Goal: Transaction & Acquisition: Book appointment/travel/reservation

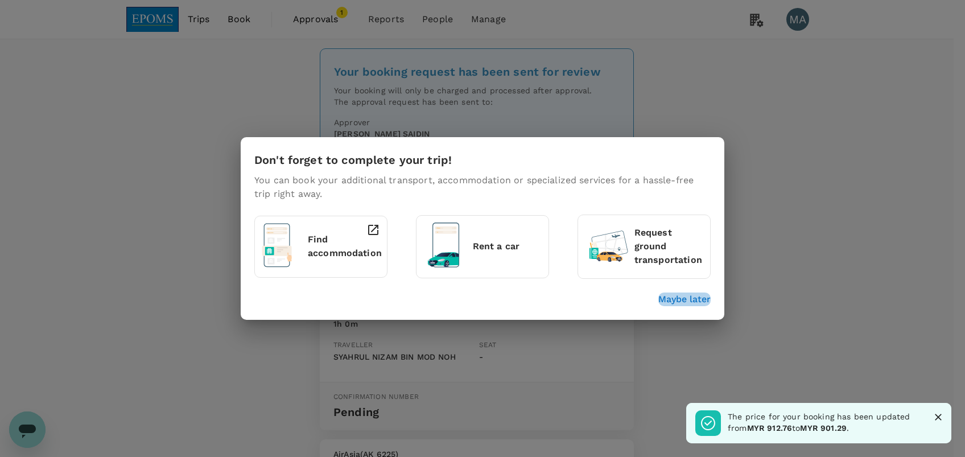
click at [683, 302] on p "Maybe later" at bounding box center [684, 299] width 52 height 14
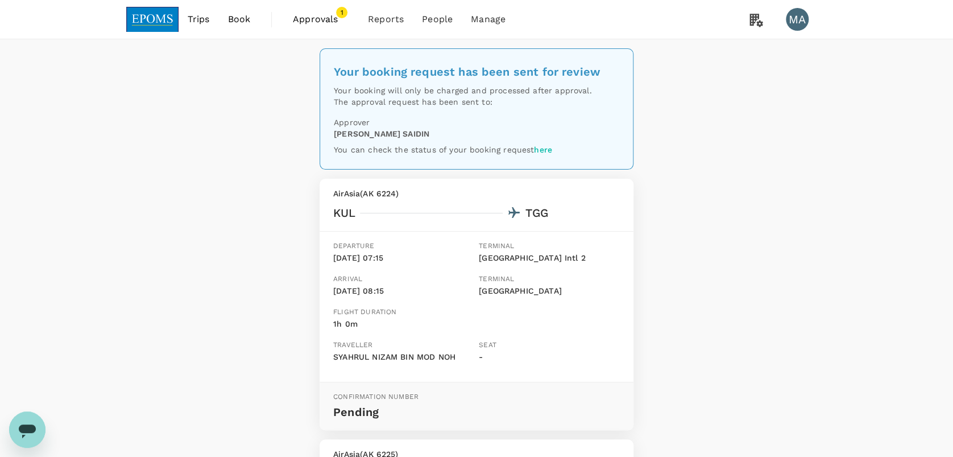
click at [230, 18] on span "Book" at bounding box center [239, 20] width 23 height 14
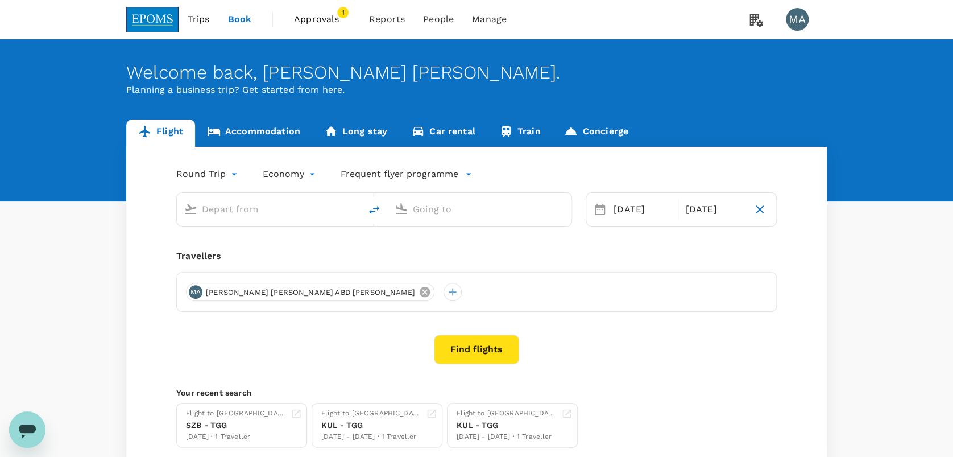
click at [420, 292] on icon at bounding box center [425, 292] width 10 height 10
type input "Kuala Lumpur Intl ([GEOGRAPHIC_DATA])"
type input "[GEOGRAPHIC_DATA] (TGG)"
type input "Kuala Lumpur Intl ([GEOGRAPHIC_DATA])"
type input "[GEOGRAPHIC_DATA] (TGG)"
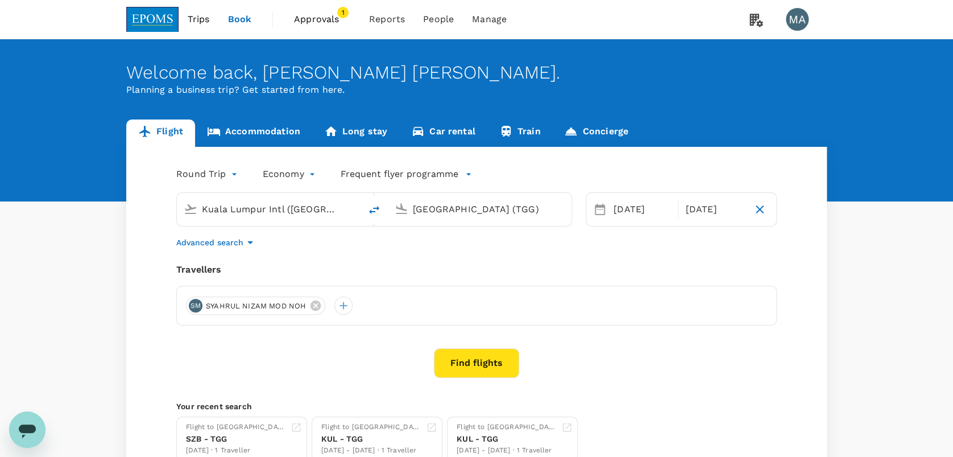
click at [319, 306] on icon at bounding box center [316, 305] width 10 height 10
click at [200, 307] on div at bounding box center [195, 305] width 18 height 18
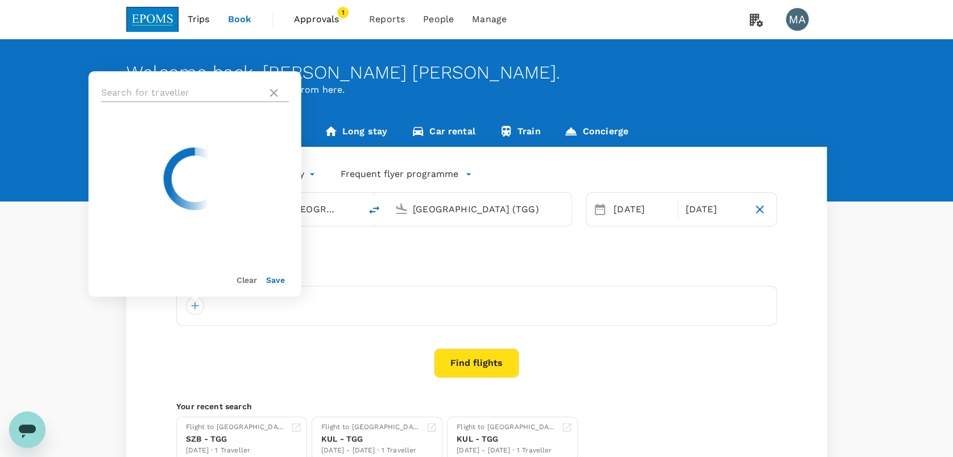
click at [201, 93] on input "text" at bounding box center [182, 93] width 162 height 18
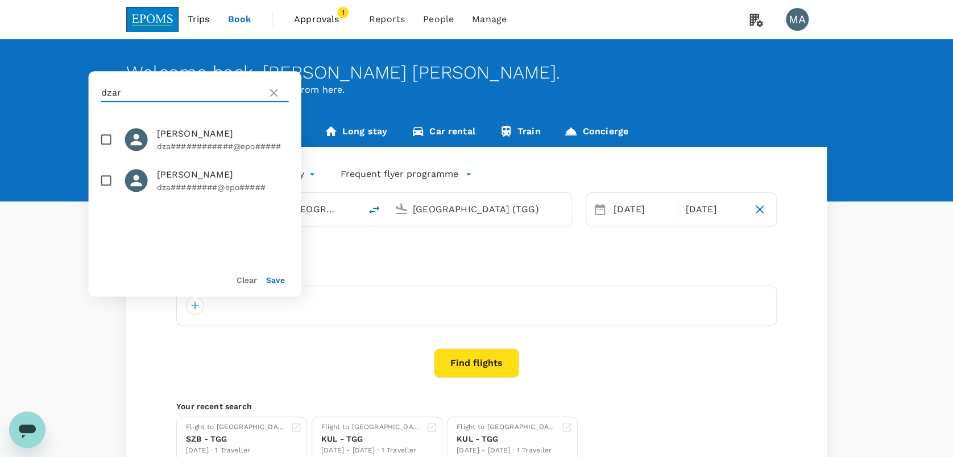
type input "dzar"
click at [100, 140] on input "checkbox" at bounding box center [106, 139] width 24 height 24
checkbox input "true"
click at [276, 282] on button "Save" at bounding box center [275, 279] width 19 height 9
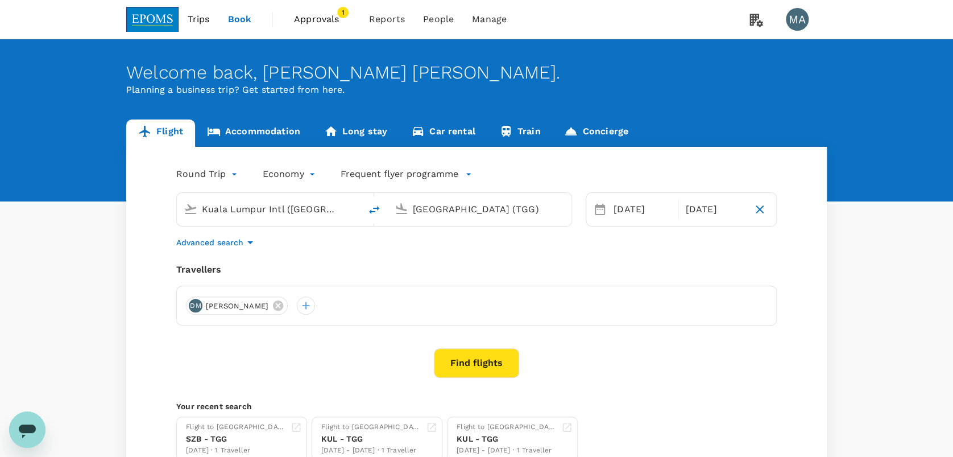
click at [270, 208] on input "Kuala Lumpur Intl (KUL)" at bounding box center [269, 209] width 135 height 18
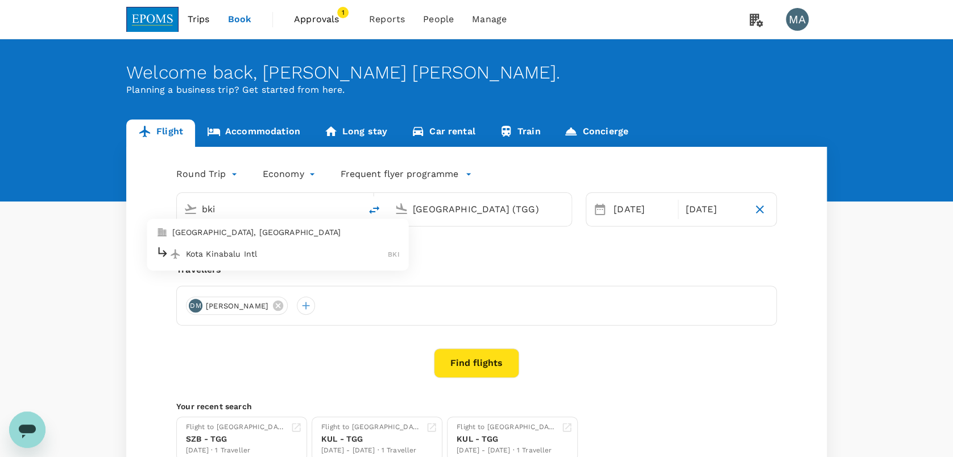
click at [272, 250] on p "Kota Kinabalu Intl" at bounding box center [287, 253] width 203 height 11
type input "Kota Kinabalu Intl (BKI)"
click at [451, 209] on input "Kuala Terengganu (TGG)" at bounding box center [480, 209] width 135 height 18
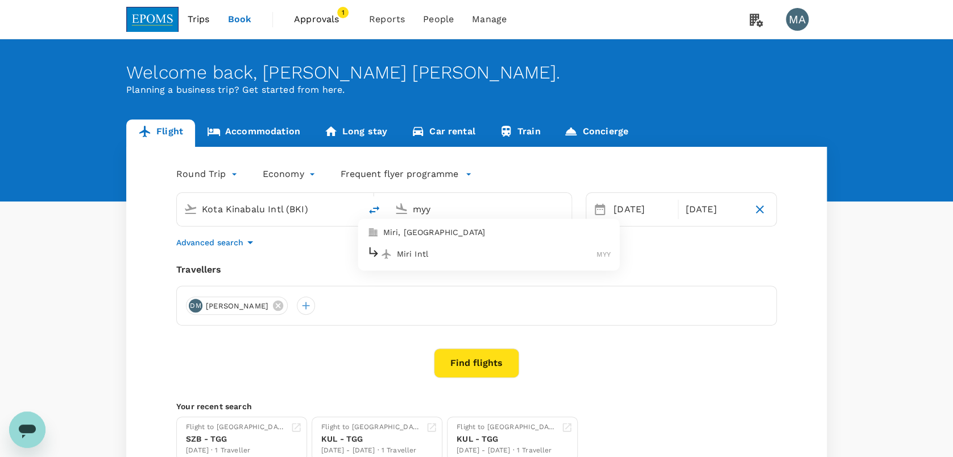
click at [448, 251] on p "Miri Intl" at bounding box center [497, 253] width 200 height 11
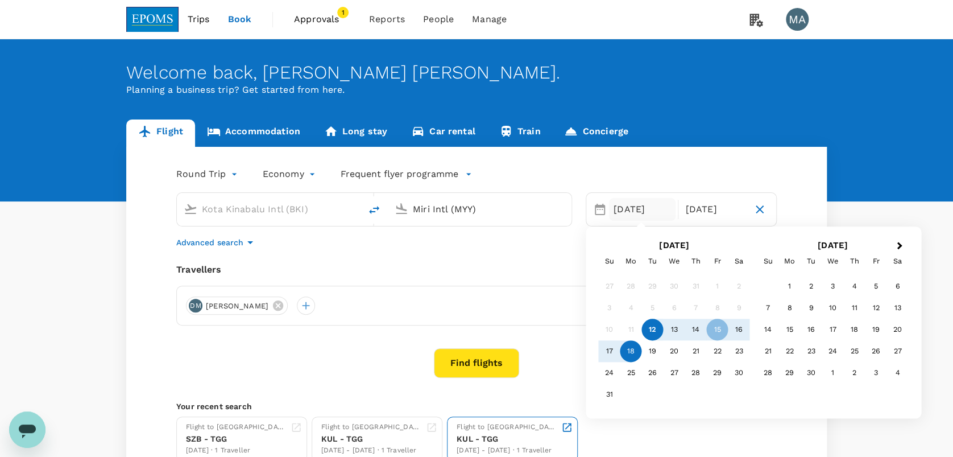
type input "Miri Intl (MYY)"
drag, startPoint x: 120, startPoint y: 214, endPoint x: 147, endPoint y: 225, distance: 29.4
click at [119, 214] on div "Flight Accommodation Long stay Car rental Train Concierge Round Trip roundtrip …" at bounding box center [477, 299] width 728 height 360
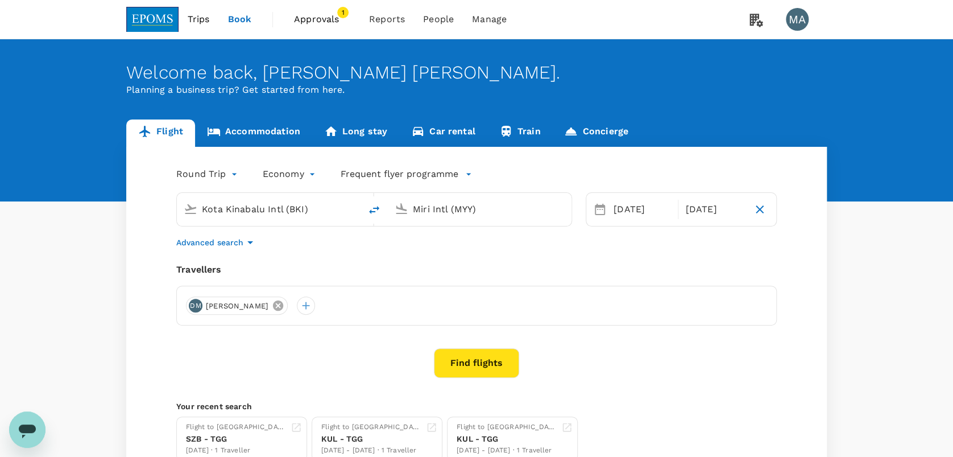
click at [283, 305] on icon at bounding box center [278, 305] width 13 height 13
click at [191, 303] on div at bounding box center [195, 305] width 18 height 18
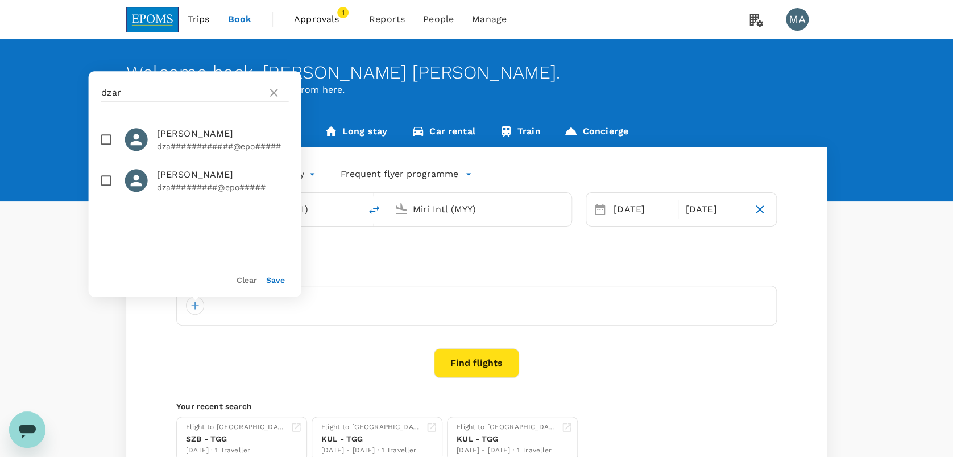
click at [104, 139] on input "checkbox" at bounding box center [106, 139] width 24 height 24
checkbox input "true"
click at [277, 283] on button "Save" at bounding box center [275, 279] width 19 height 9
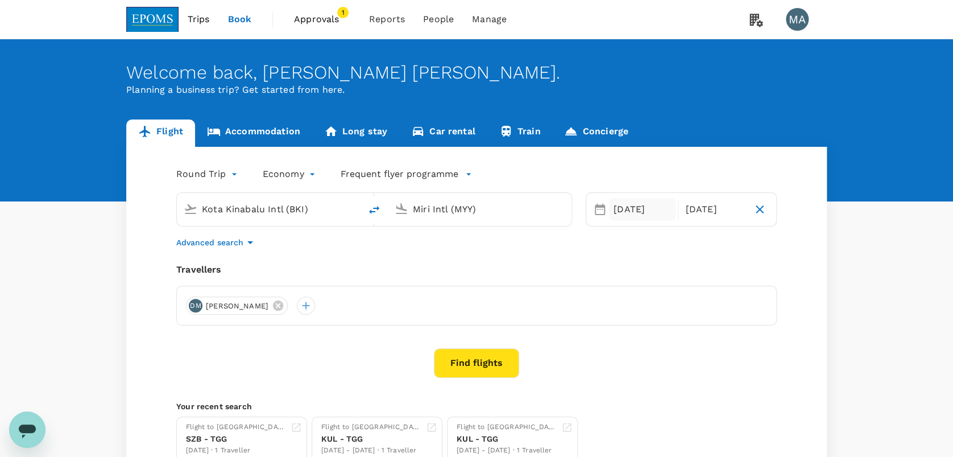
click at [620, 209] on div "[DATE]" at bounding box center [642, 209] width 67 height 23
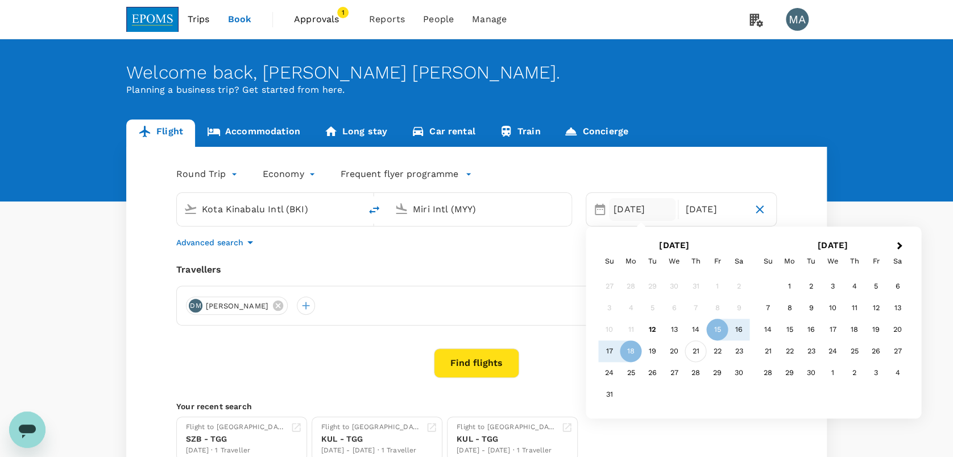
click at [699, 349] on div "21" at bounding box center [697, 352] width 22 height 22
click at [704, 215] on p "Return" at bounding box center [714, 210] width 57 height 14
click at [616, 374] on div "24" at bounding box center [610, 373] width 22 height 22
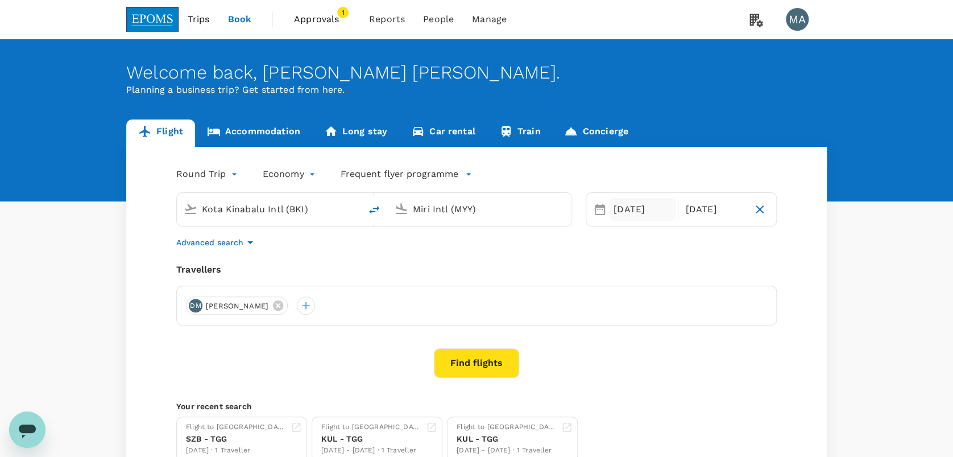
click at [637, 205] on div "[DATE]" at bounding box center [642, 209] width 67 height 23
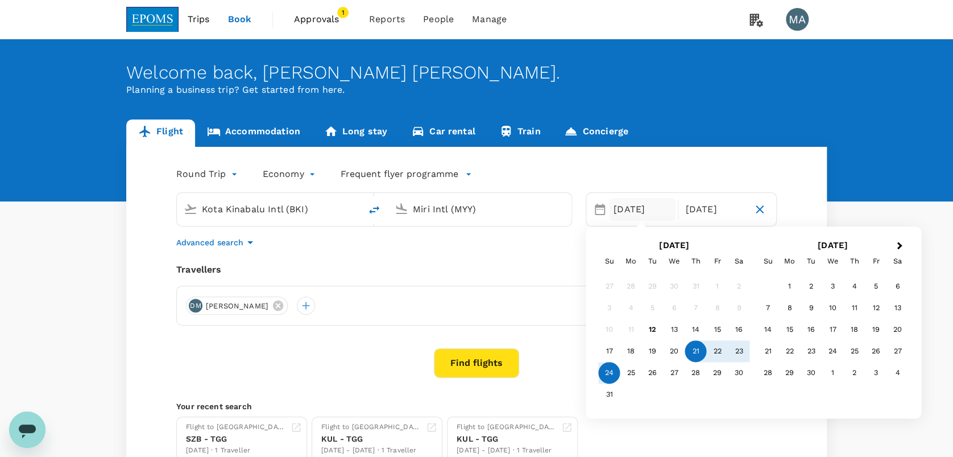
click at [487, 264] on div "Travellers" at bounding box center [476, 270] width 601 height 14
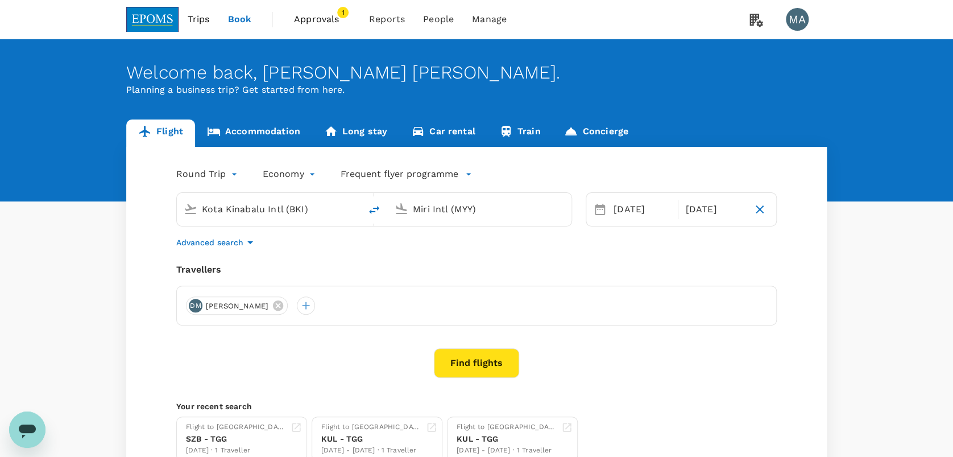
click at [464, 357] on button "Find flights" at bounding box center [476, 363] width 85 height 30
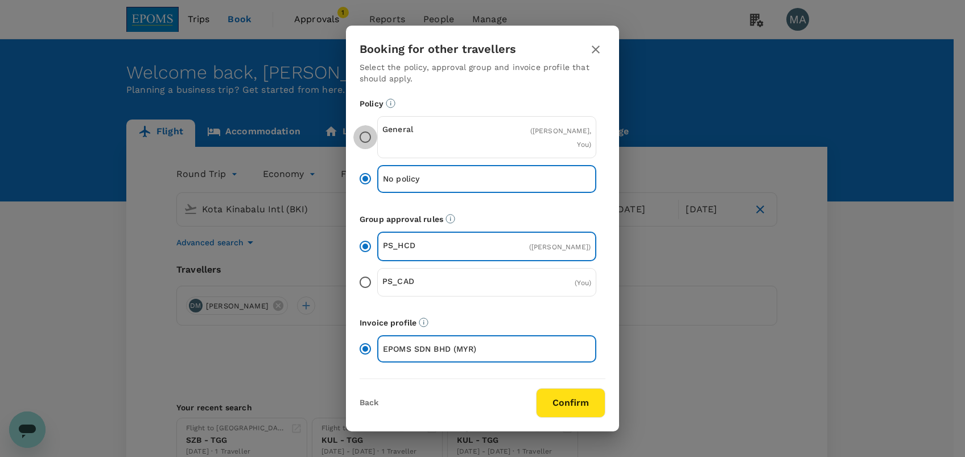
click at [364, 129] on input "General ( [PERSON_NAME], You )" at bounding box center [365, 137] width 24 height 24
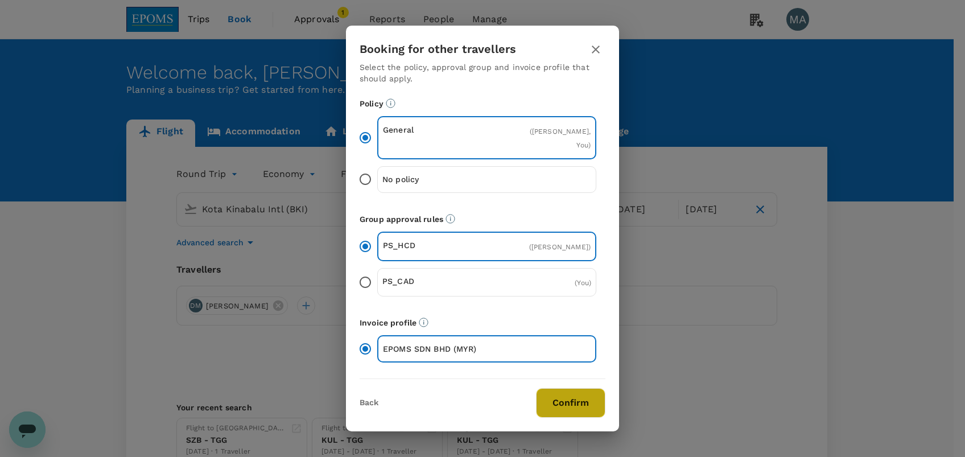
drag, startPoint x: 574, startPoint y: 402, endPoint x: 584, endPoint y: 379, distance: 24.2
click at [574, 402] on button "Confirm" at bounding box center [570, 403] width 69 height 30
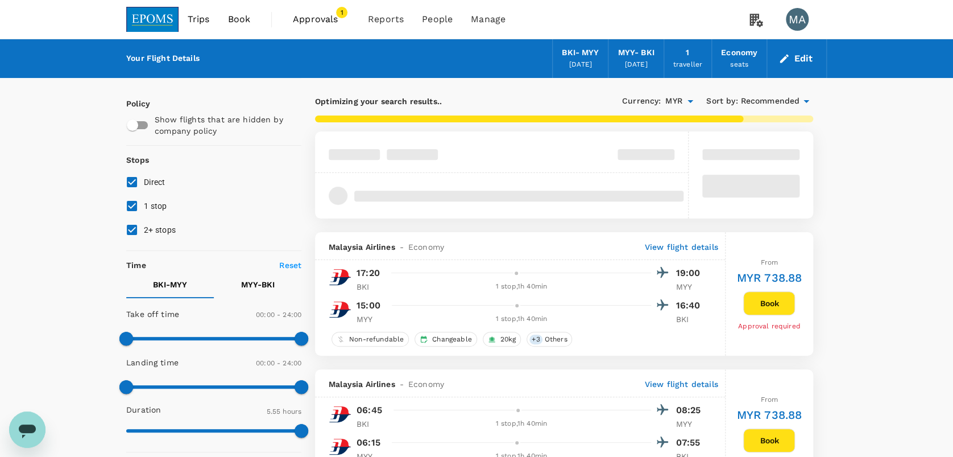
type input "1140"
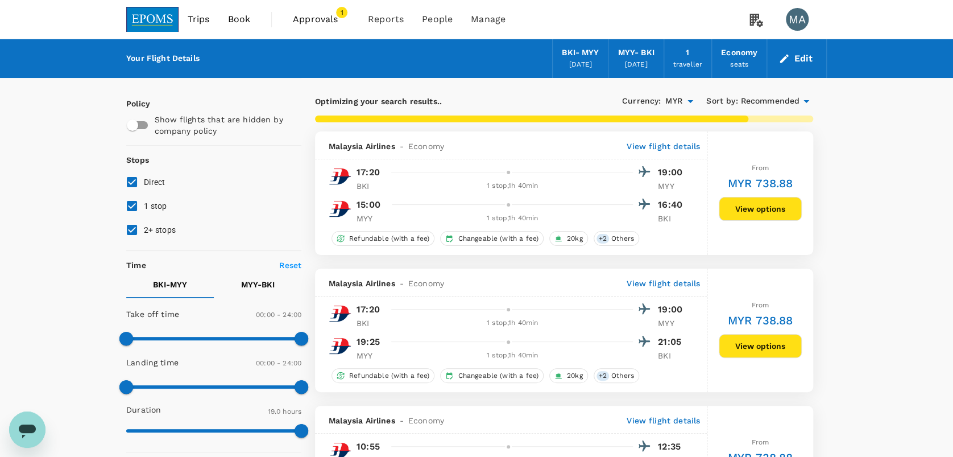
checkbox input "false"
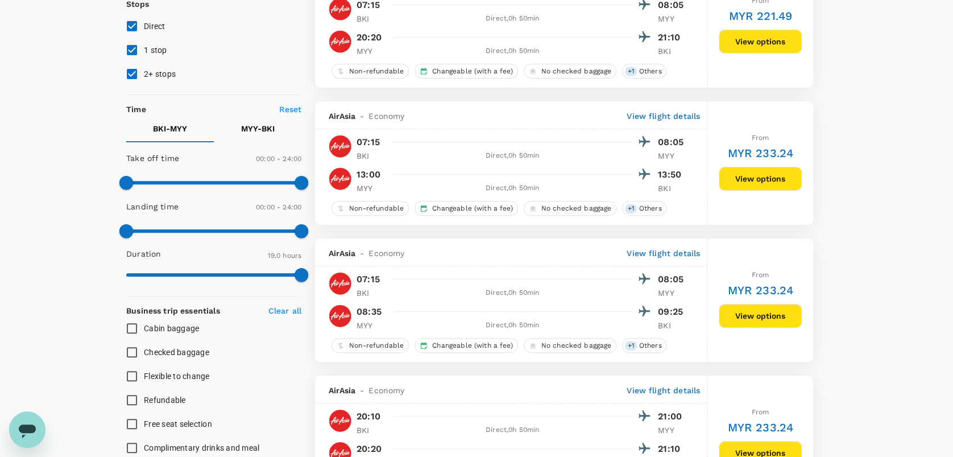
scroll to position [76, 0]
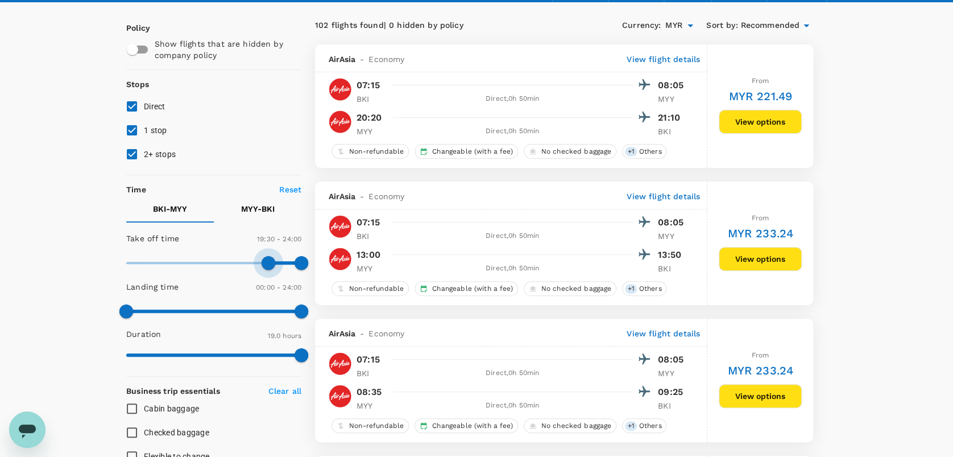
type input "1140"
drag, startPoint x: 128, startPoint y: 262, endPoint x: 264, endPoint y: 259, distance: 136.0
click at [264, 259] on span at bounding box center [265, 263] width 14 height 14
click at [259, 208] on p "MYY - BKI" at bounding box center [258, 208] width 34 height 11
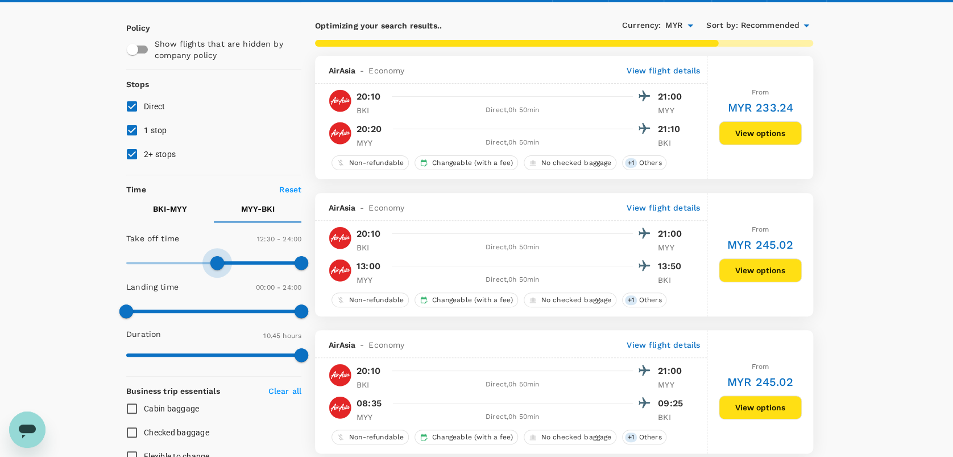
type input "780"
drag, startPoint x: 129, startPoint y: 260, endPoint x: 222, endPoint y: 257, distance: 93.9
click at [222, 257] on span at bounding box center [221, 263] width 14 height 14
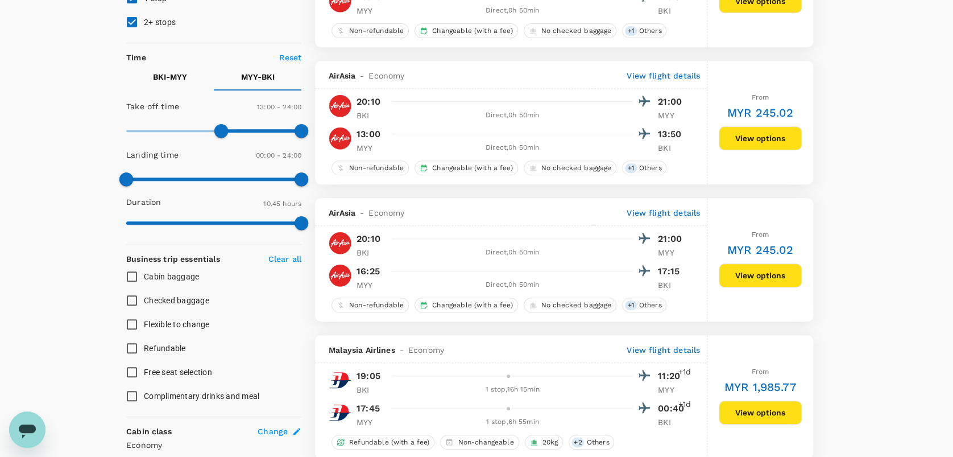
scroll to position [140, 0]
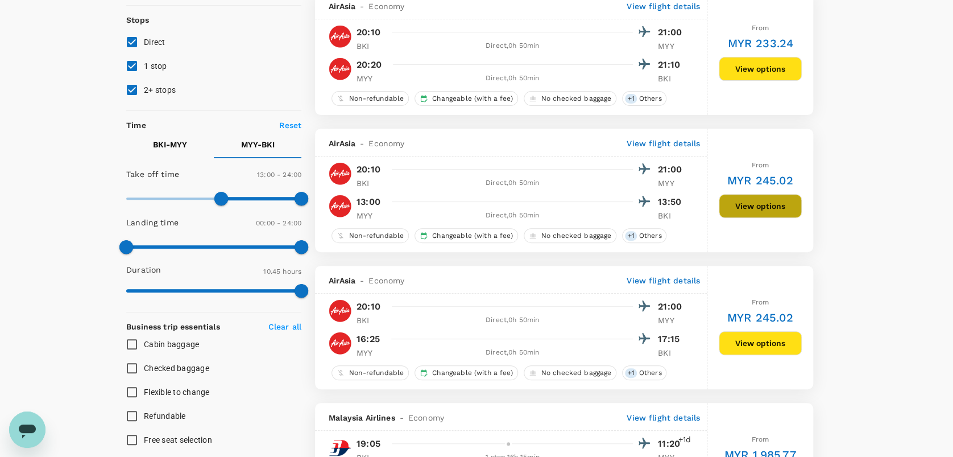
click at [755, 210] on button "View options" at bounding box center [760, 206] width 83 height 24
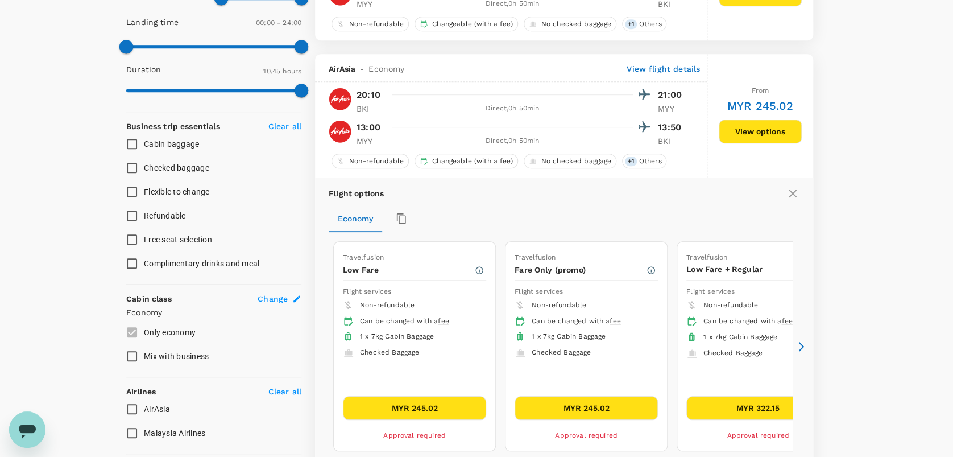
scroll to position [420, 0]
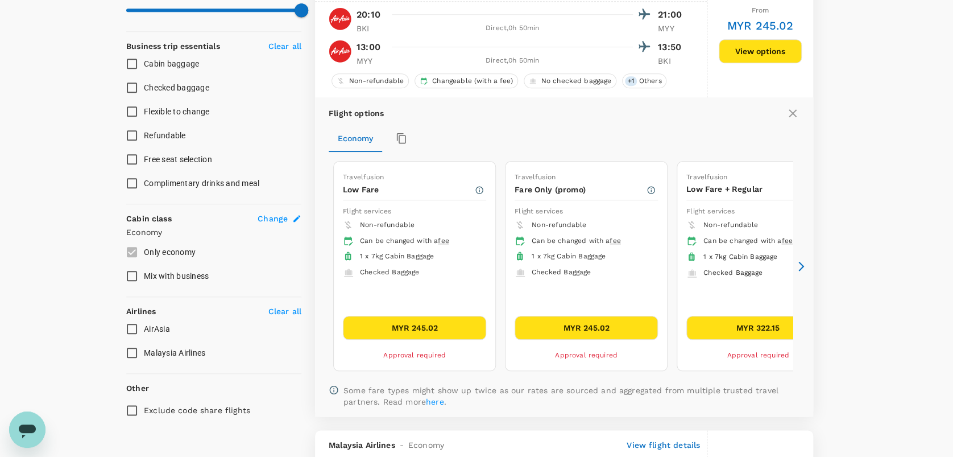
click at [801, 267] on icon at bounding box center [801, 266] width 11 height 11
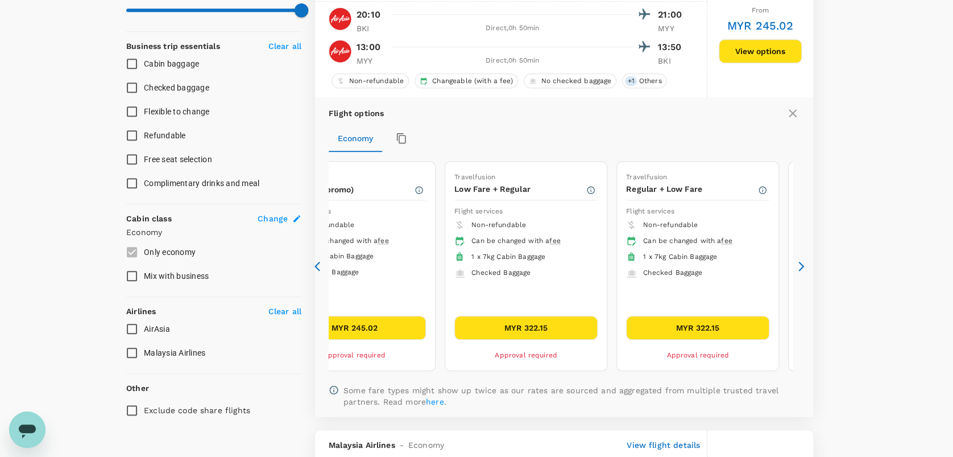
click at [801, 267] on icon at bounding box center [801, 266] width 11 height 11
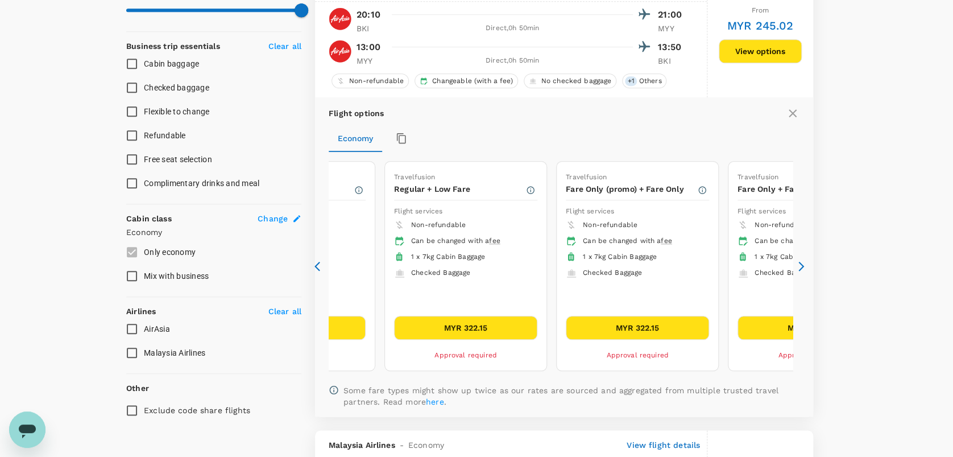
click at [801, 267] on icon at bounding box center [801, 266] width 11 height 11
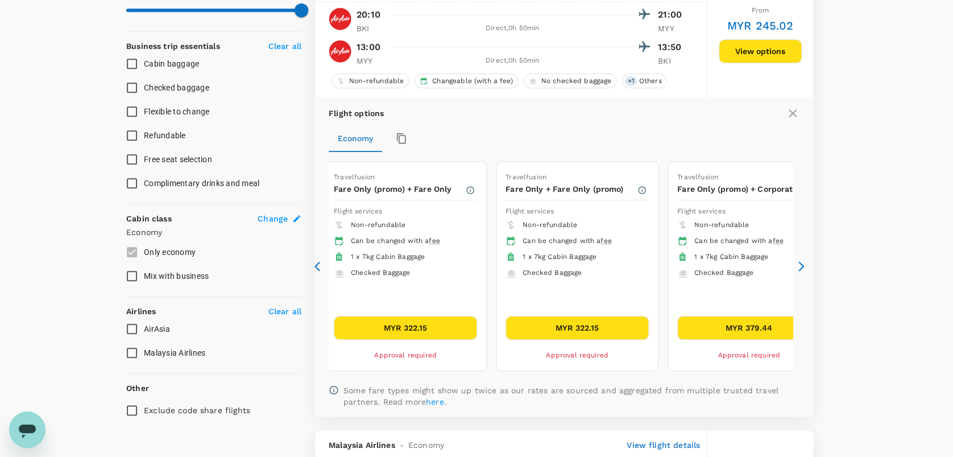
click at [801, 267] on icon at bounding box center [801, 266] width 11 height 11
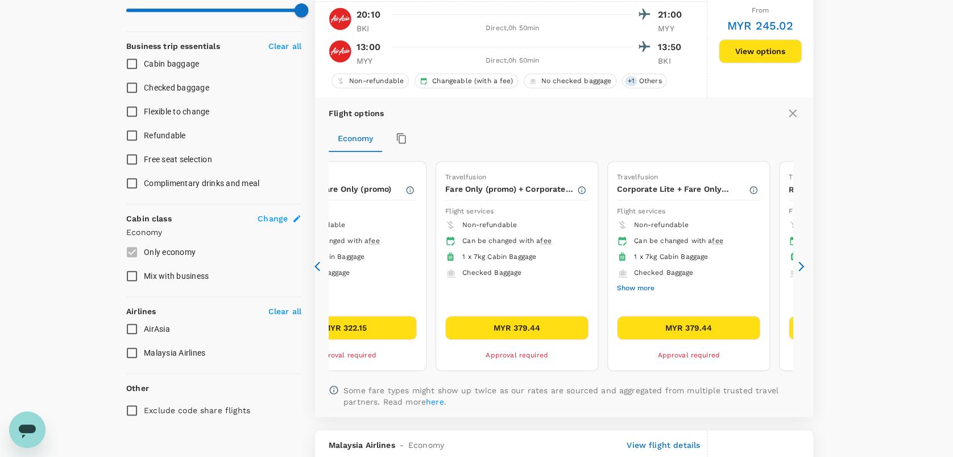
click at [801, 267] on icon at bounding box center [801, 266] width 11 height 11
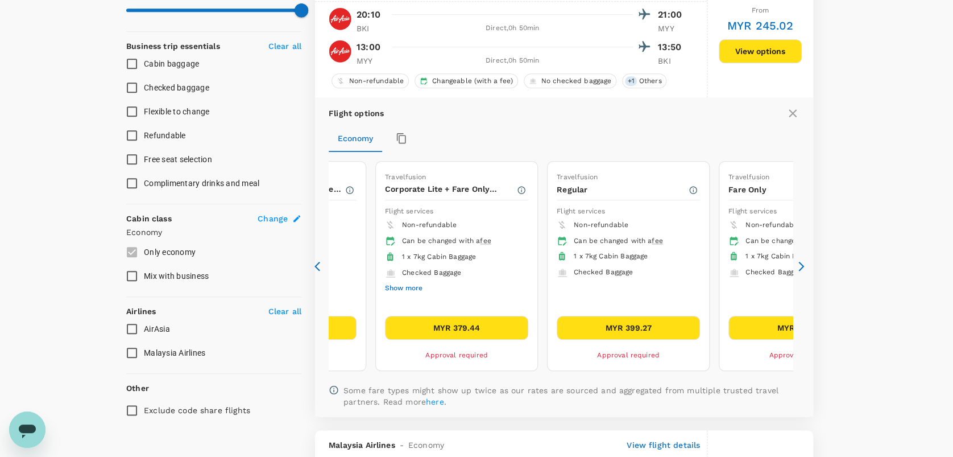
click at [317, 265] on icon at bounding box center [318, 266] width 6 height 10
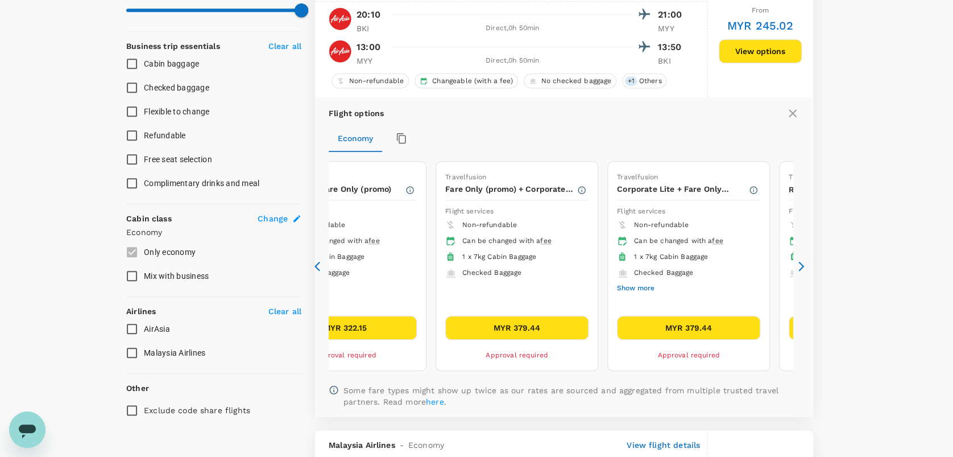
click at [317, 265] on icon at bounding box center [318, 266] width 6 height 10
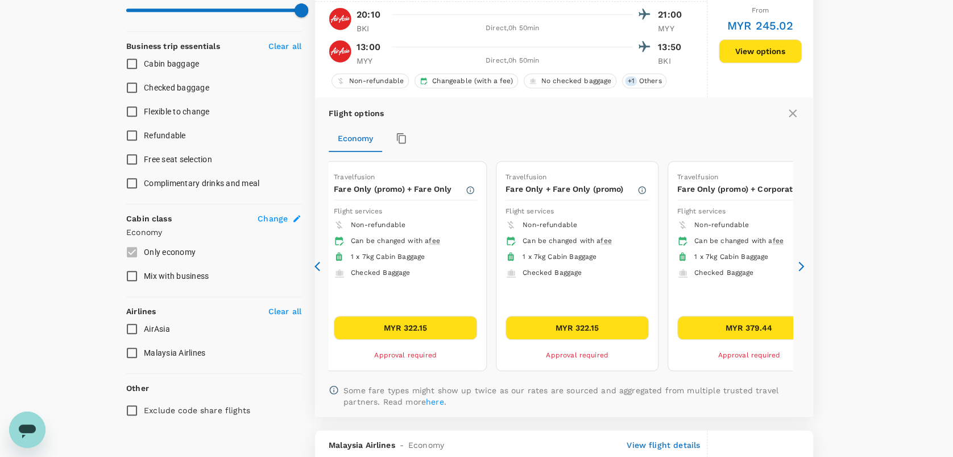
click at [317, 265] on icon at bounding box center [318, 266] width 6 height 10
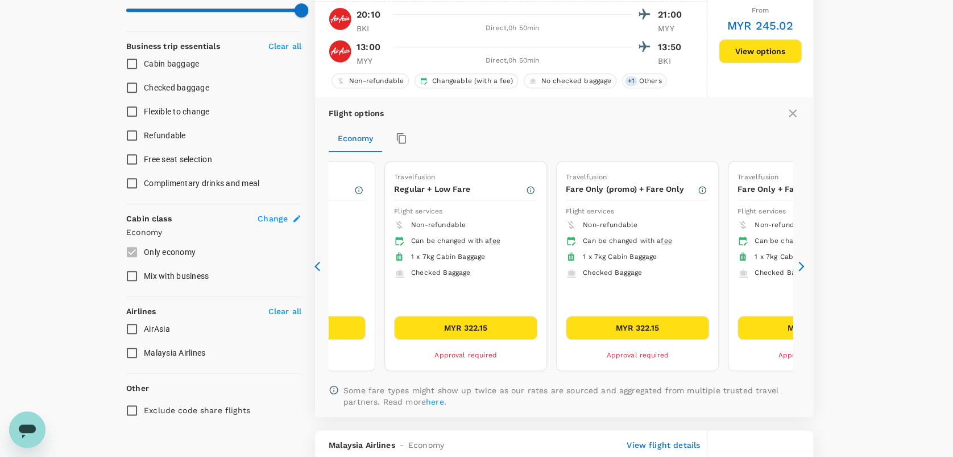
click at [317, 265] on icon at bounding box center [318, 266] width 6 height 10
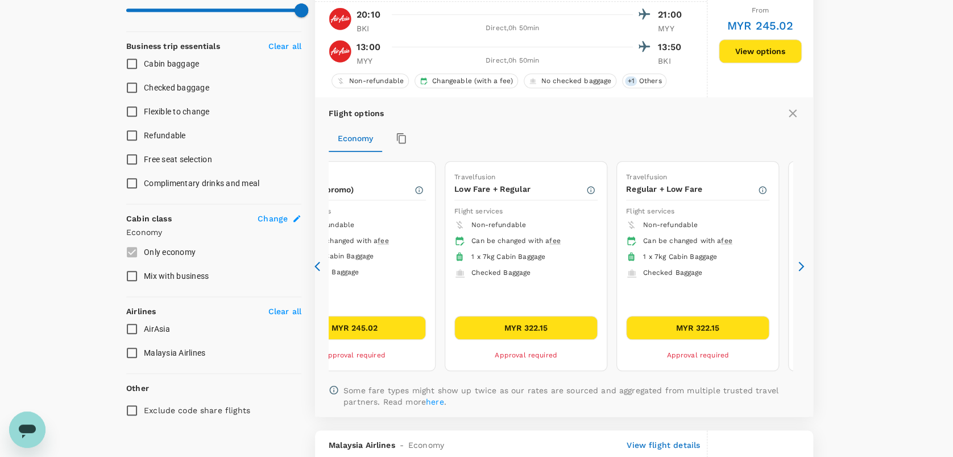
click at [317, 265] on icon at bounding box center [318, 266] width 6 height 10
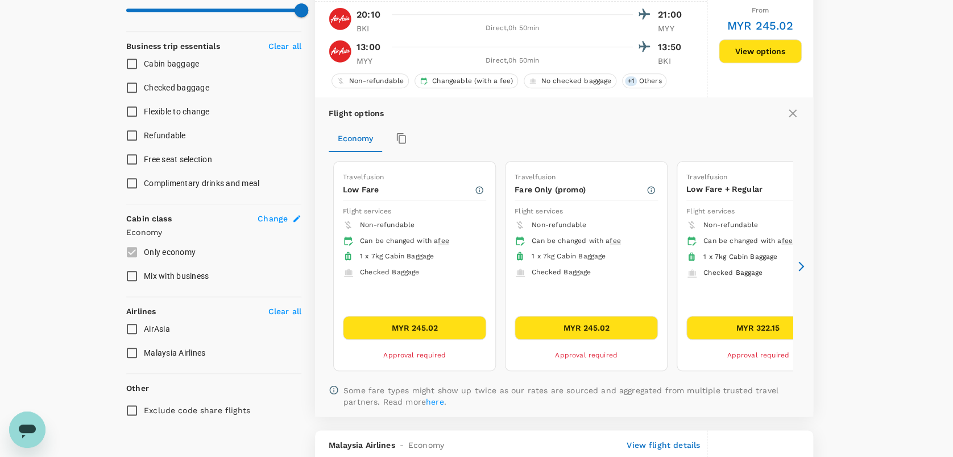
click at [317, 265] on icon at bounding box center [318, 266] width 6 height 10
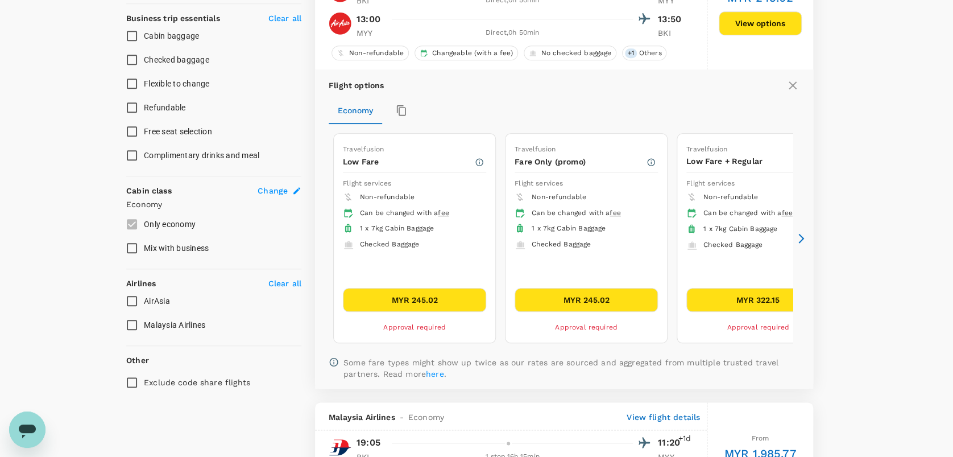
scroll to position [496, 0]
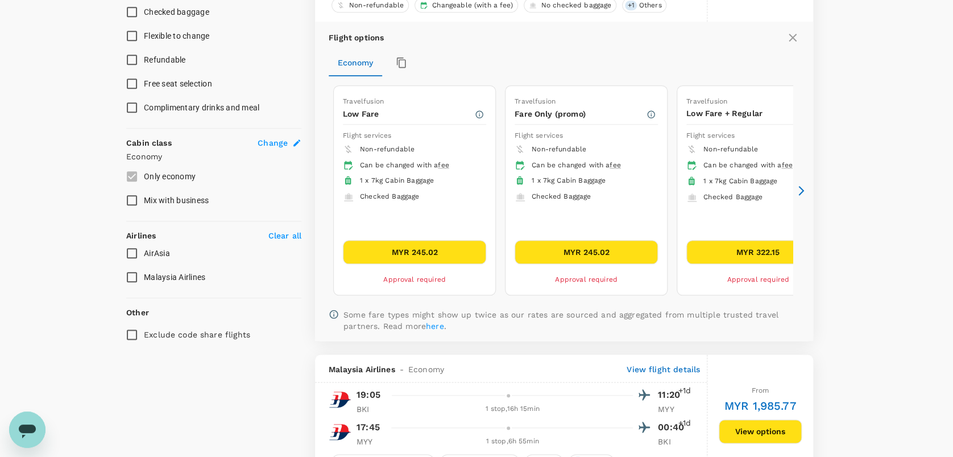
click at [803, 189] on icon at bounding box center [802, 190] width 6 height 10
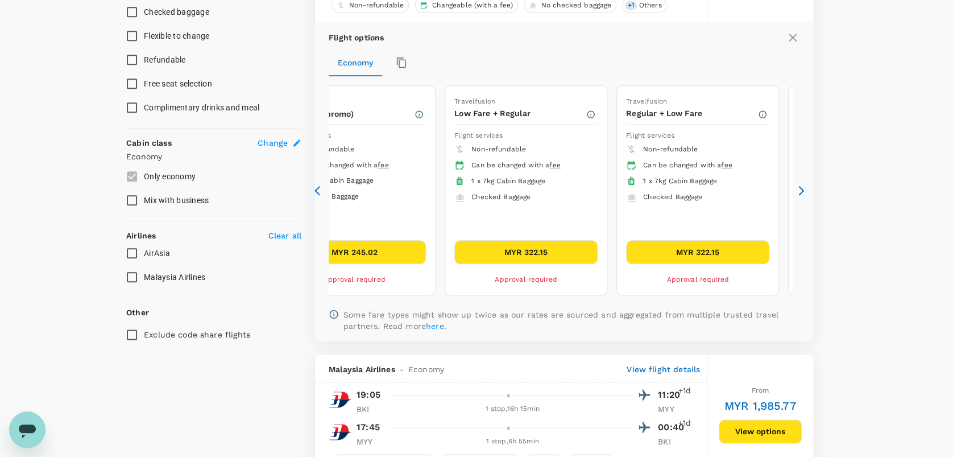
click at [317, 188] on icon at bounding box center [318, 190] width 6 height 10
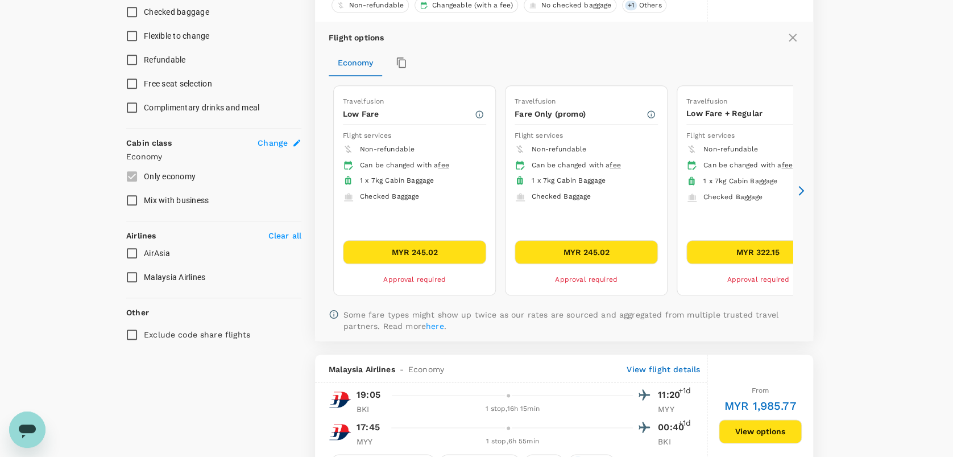
click at [427, 255] on button "MYR 245.02" at bounding box center [414, 252] width 143 height 24
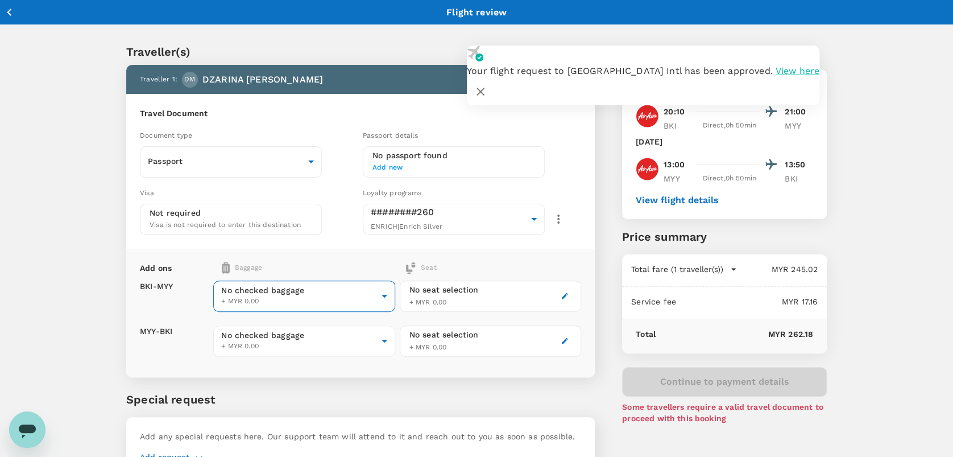
click at [363, 296] on body "Your flight request to Kuala Lumpur Intl has been approved. View here Back to f…" at bounding box center [476, 261] width 953 height 522
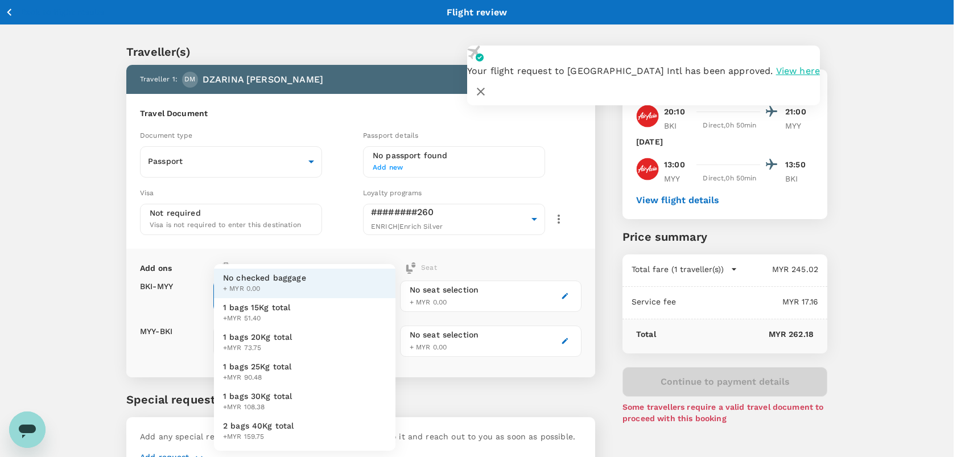
click at [488, 85] on icon "button" at bounding box center [481, 92] width 14 height 14
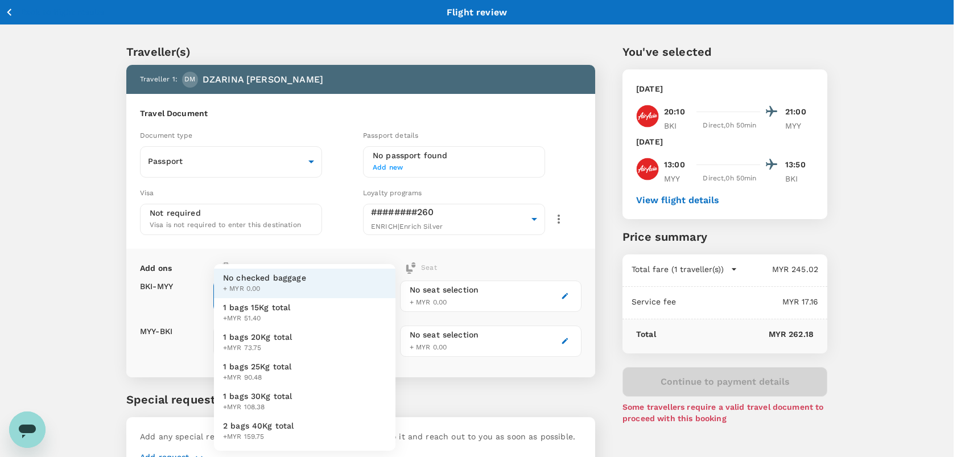
click at [299, 319] on li "1 bags 15Kg total +MYR 51.40" at bounding box center [304, 313] width 181 height 30
type input "1 - 51.4"
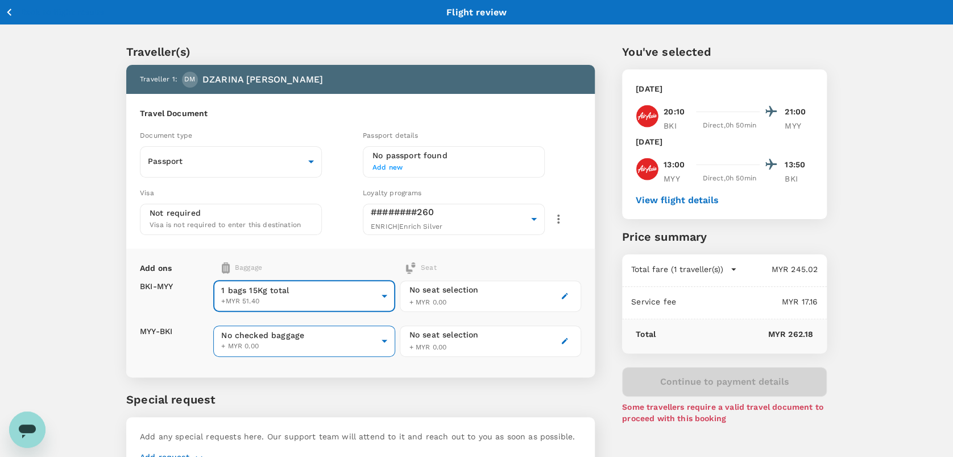
click at [315, 339] on body "Back to flight results Flight review Traveller(s) Traveller 1 : DM DZARINA MICH…" at bounding box center [476, 261] width 953 height 522
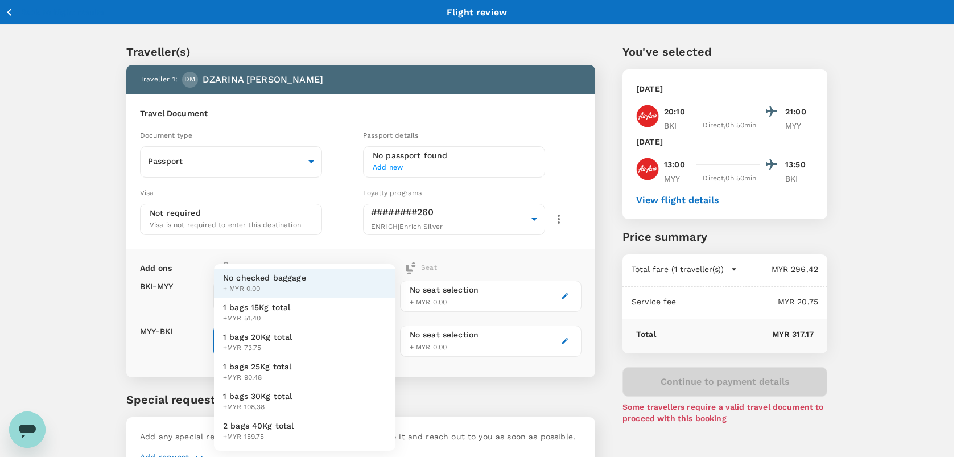
click at [287, 315] on span "+MYR 51.40" at bounding box center [257, 318] width 68 height 11
type input "1 - 51.4"
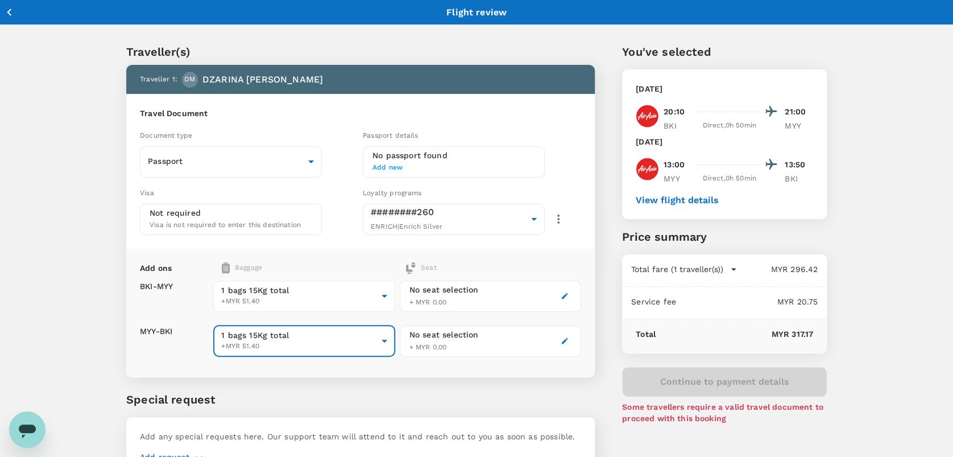
click at [565, 250] on div "Add ons Baggage Seat BKI - MYY MYY - BKI 1 bags 15Kg total +MYR 51.40 1 - 51.4 …" at bounding box center [360, 313] width 469 height 129
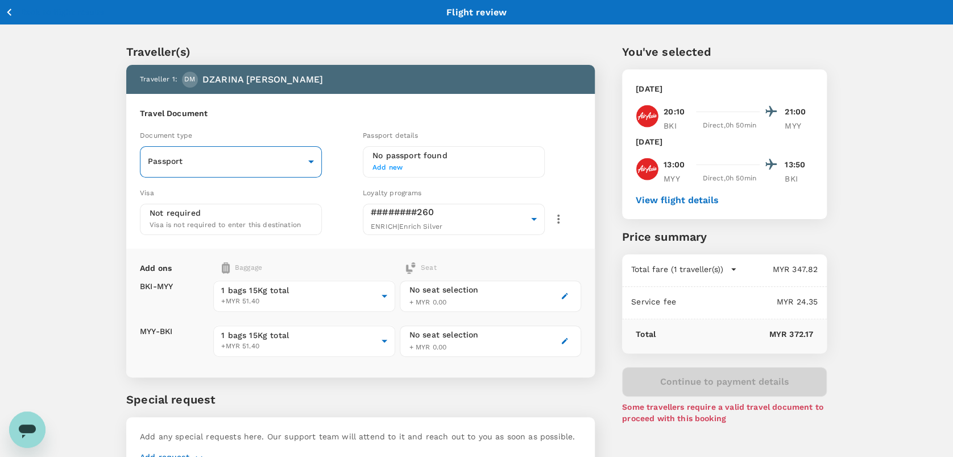
click at [288, 156] on body "Back to flight results Flight review Traveller(s) Traveller 1 : DM DZARINA MICH…" at bounding box center [476, 261] width 953 height 522
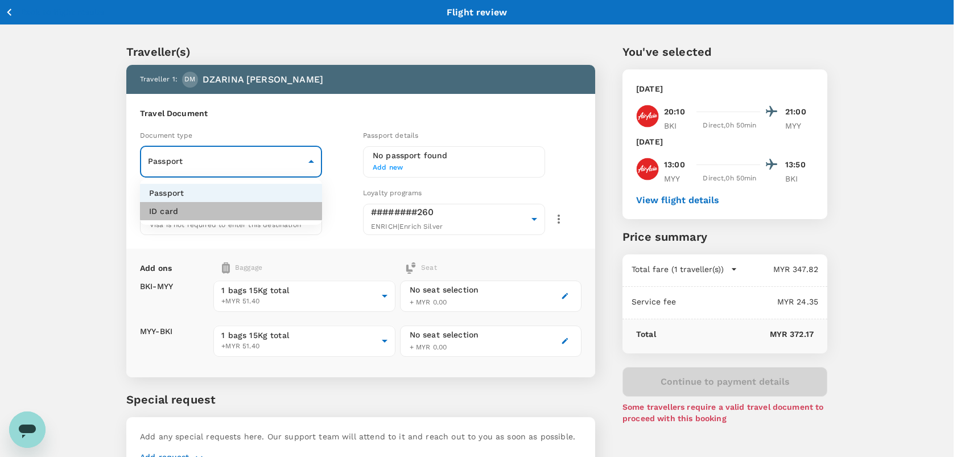
click at [263, 209] on li "ID card" at bounding box center [231, 211] width 182 height 18
type input "Id card"
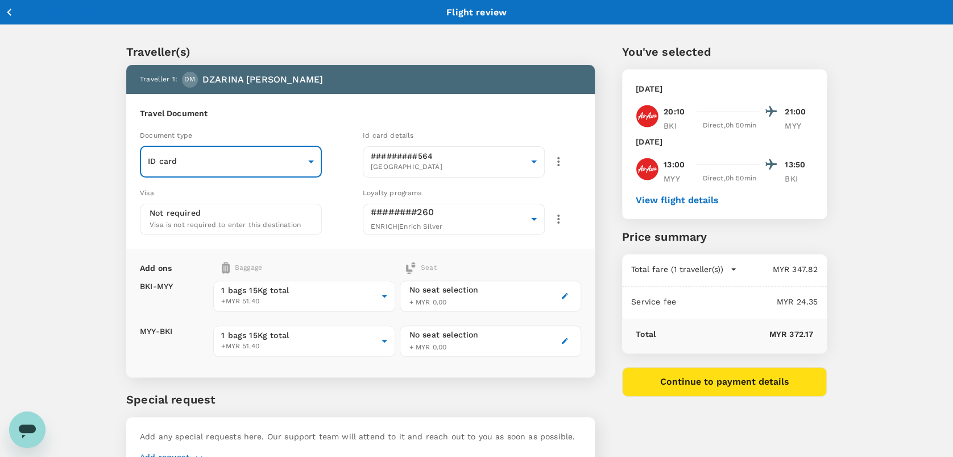
click at [567, 293] on icon "button" at bounding box center [565, 296] width 6 height 6
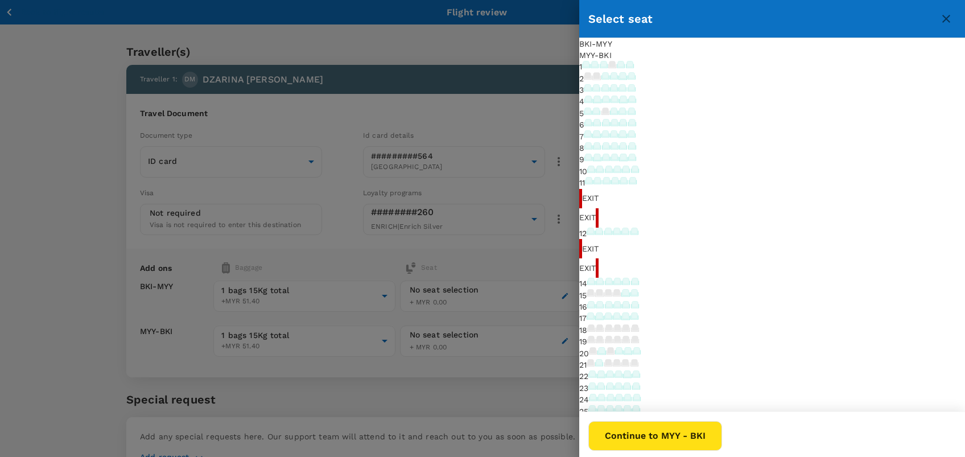
click at [589, 67] on icon at bounding box center [586, 64] width 6 height 6
click at [778, 160] on p "Select" at bounding box center [726, 165] width 103 height 11
click at [722, 436] on button "Continue to MYY - BKI" at bounding box center [655, 436] width 134 height 30
click at [589, 67] on icon at bounding box center [586, 64] width 6 height 6
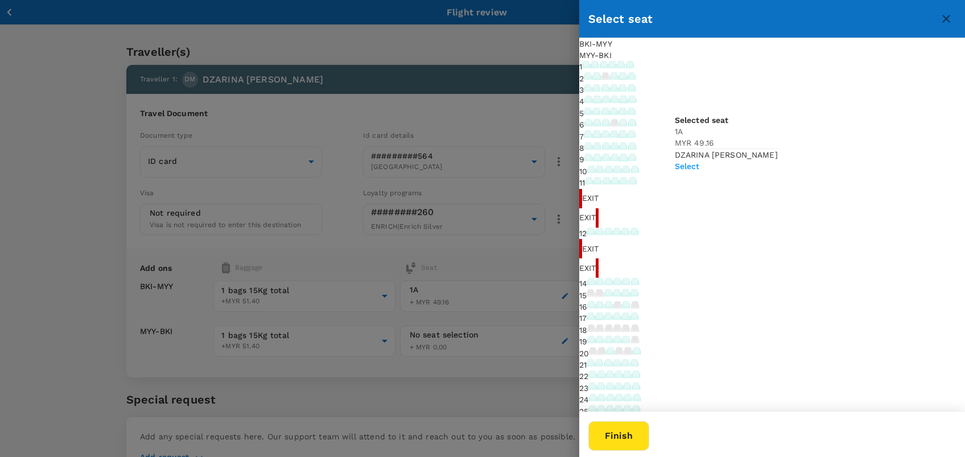
click at [778, 160] on p "Select" at bounding box center [726, 165] width 103 height 11
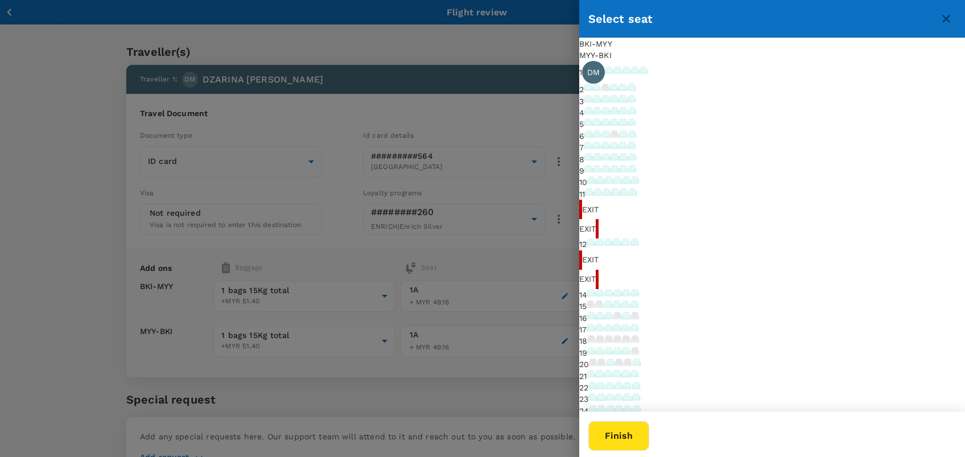
click at [649, 437] on button "Finish" at bounding box center [618, 436] width 61 height 30
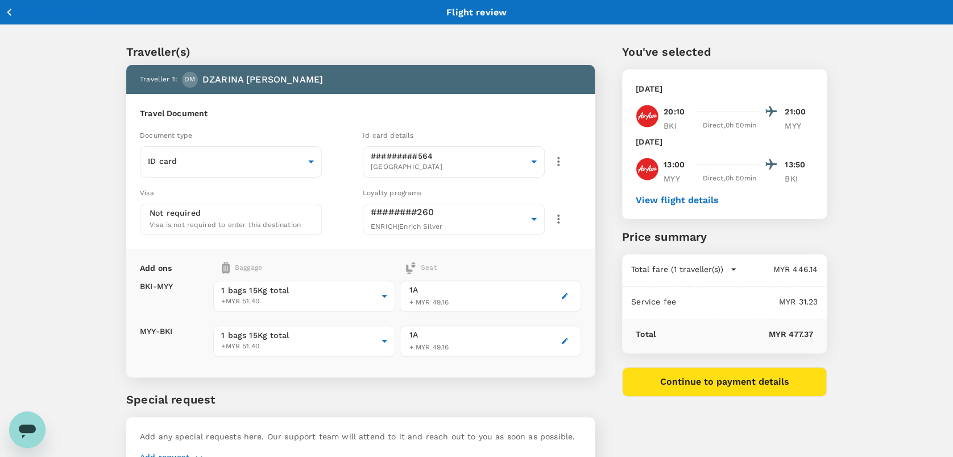
click at [602, 226] on div "You've selected Thursday, 21 Aug 2025 20:10 21:00 BKI Direct , 0h 50min MYY Sun…" at bounding box center [711, 254] width 232 height 476
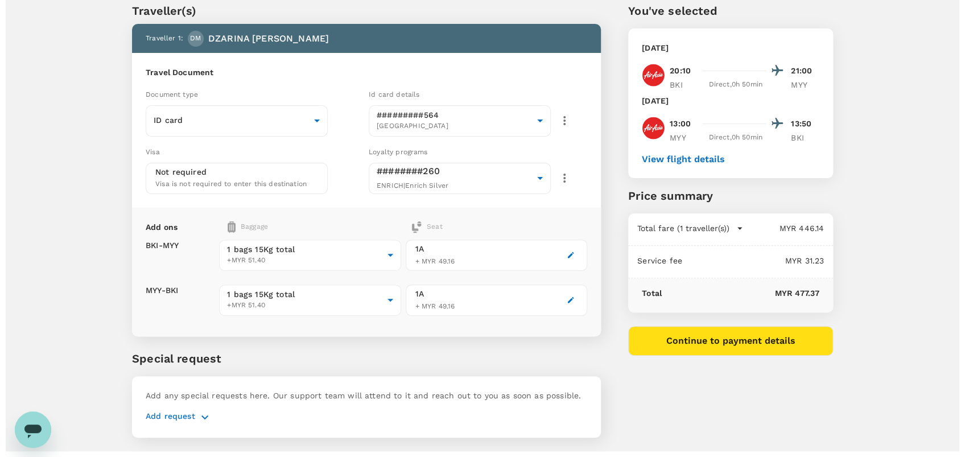
scroll to position [63, 0]
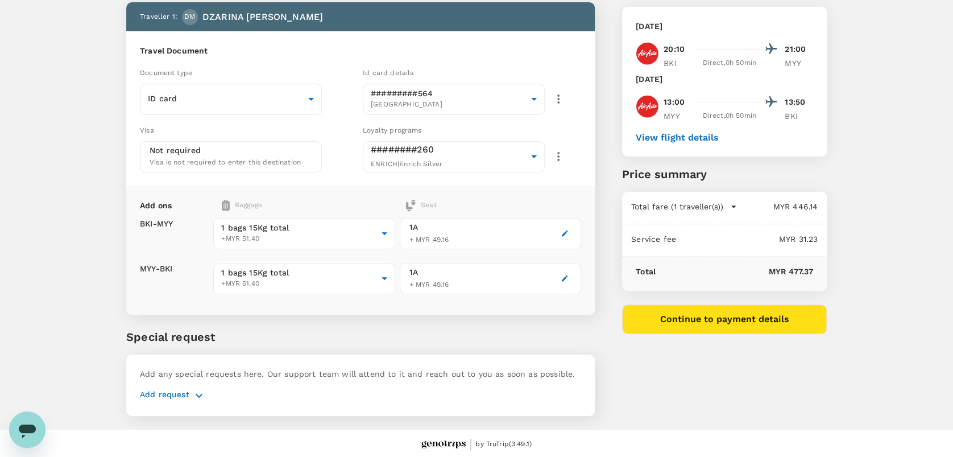
click at [696, 335] on div "You've selected Thursday, 21 Aug 2025 20:10 21:00 BKI Direct , 0h 50min MYY Sun…" at bounding box center [711, 191] width 232 height 476
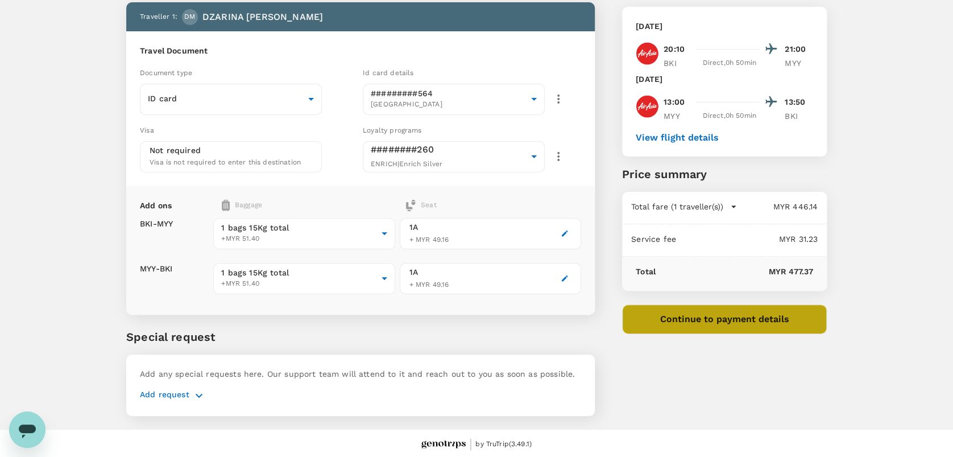
click at [697, 323] on button "Continue to payment details" at bounding box center [724, 319] width 205 height 30
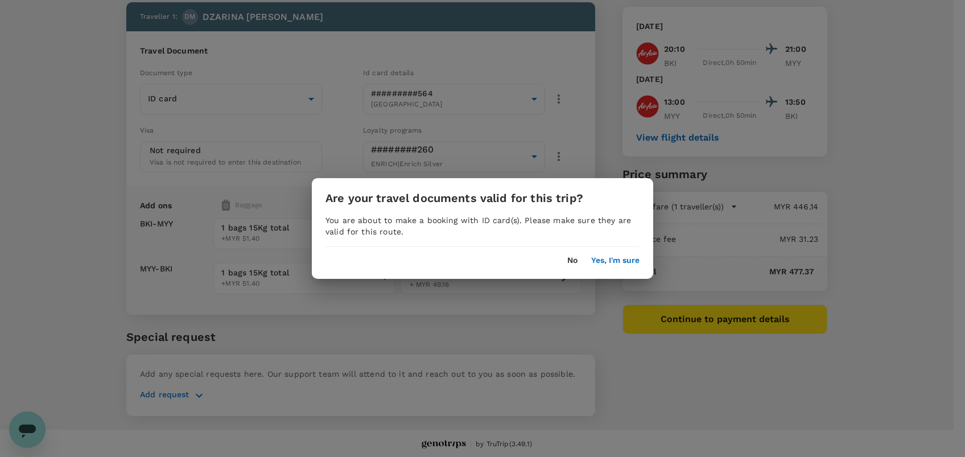
drag, startPoint x: 625, startPoint y: 259, endPoint x: 325, endPoint y: 145, distance: 320.3
click at [624, 259] on button "Yes, I'm sure" at bounding box center [615, 260] width 48 height 9
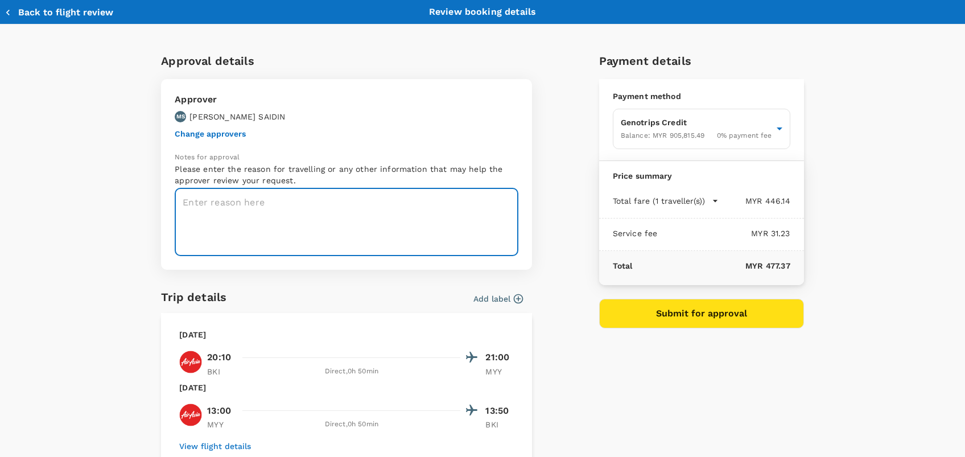
click at [259, 215] on textarea at bounding box center [347, 222] width 344 height 68
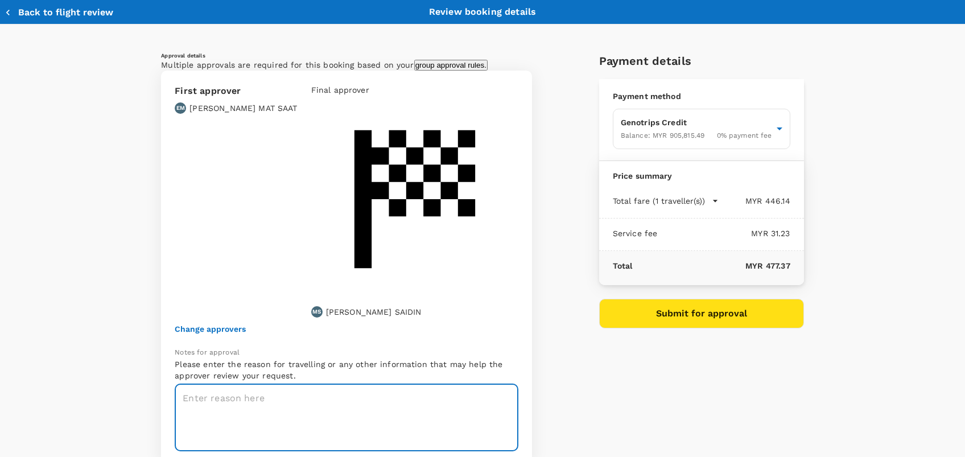
click at [259, 383] on textarea at bounding box center [347, 417] width 344 height 68
type textarea "y"
type textarea "t"
paste textarea "CRT000000017282"
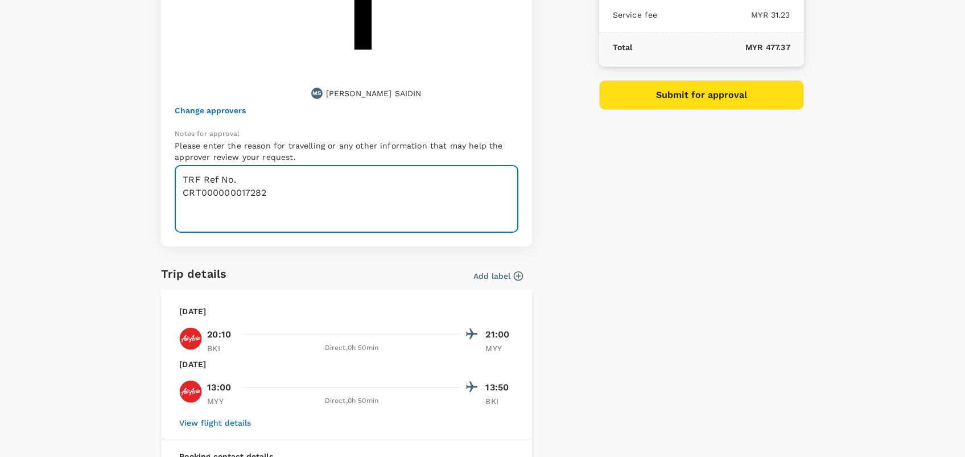
scroll to position [242, 0]
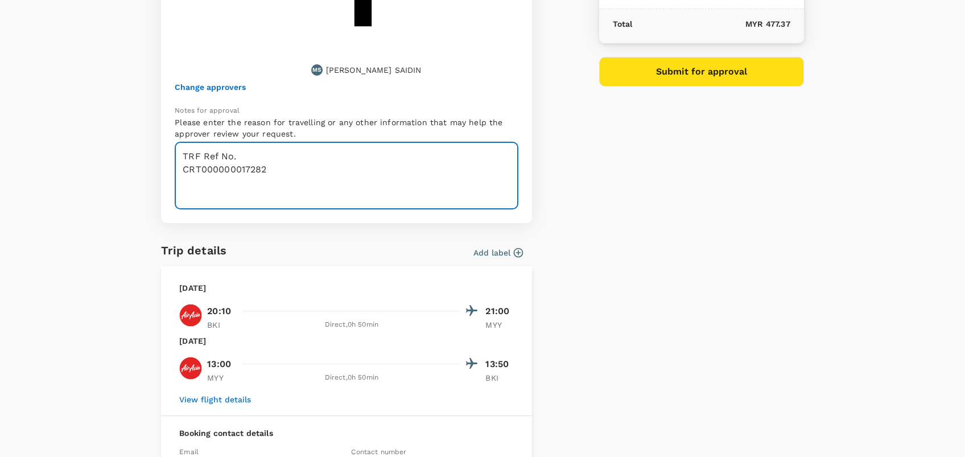
type textarea "TRF Ref No. CRT000000017282"
click at [229, 395] on button "View flight details" at bounding box center [215, 399] width 72 height 9
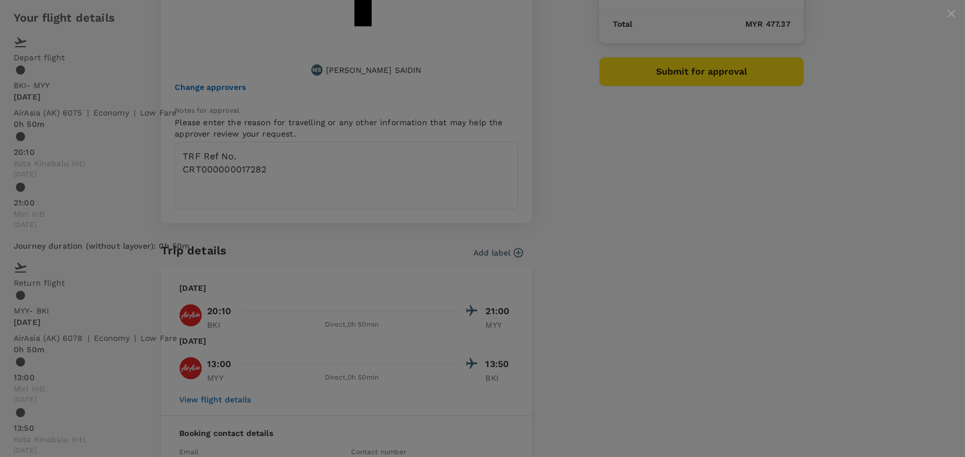
click at [944, 20] on icon "close" at bounding box center [951, 14] width 14 height 14
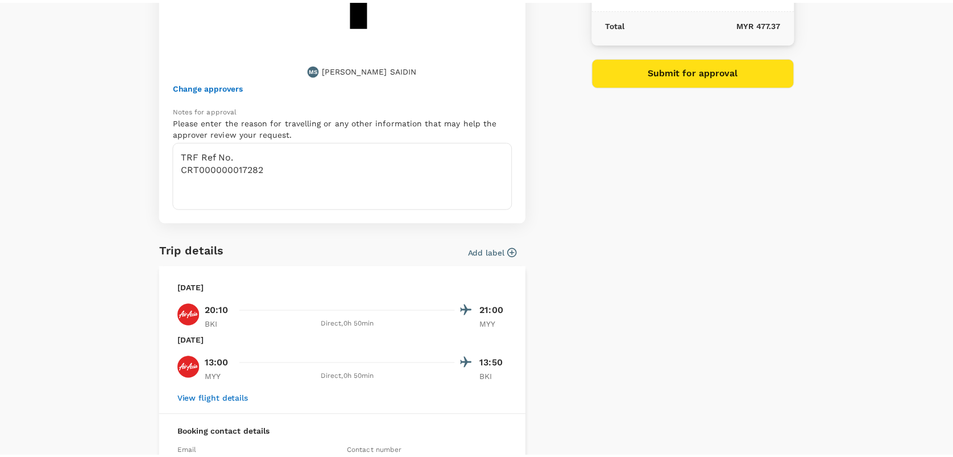
scroll to position [0, 0]
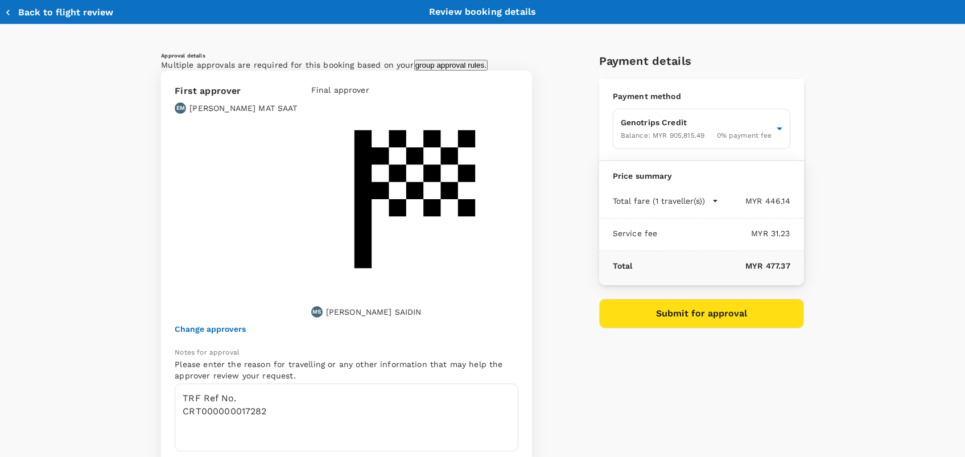
click at [27, 7] on button "Back to flight review" at bounding box center [59, 12] width 109 height 11
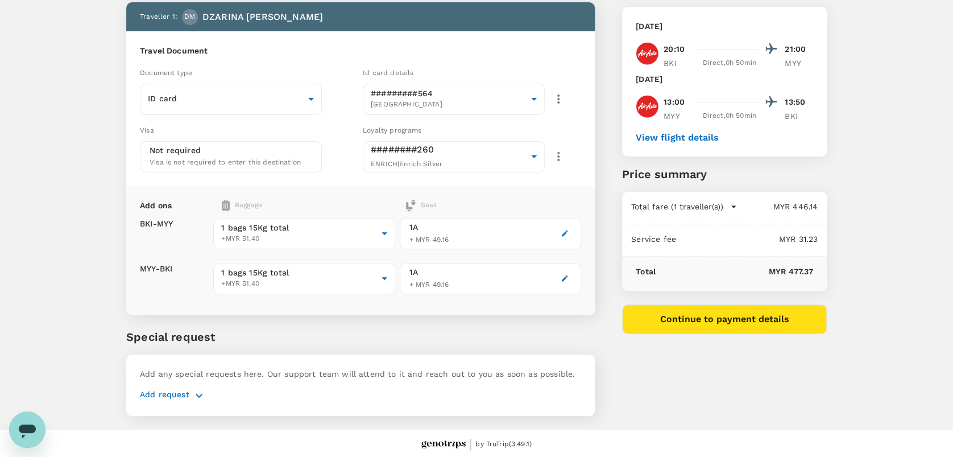
click at [189, 394] on button "button" at bounding box center [198, 396] width 19 height 14
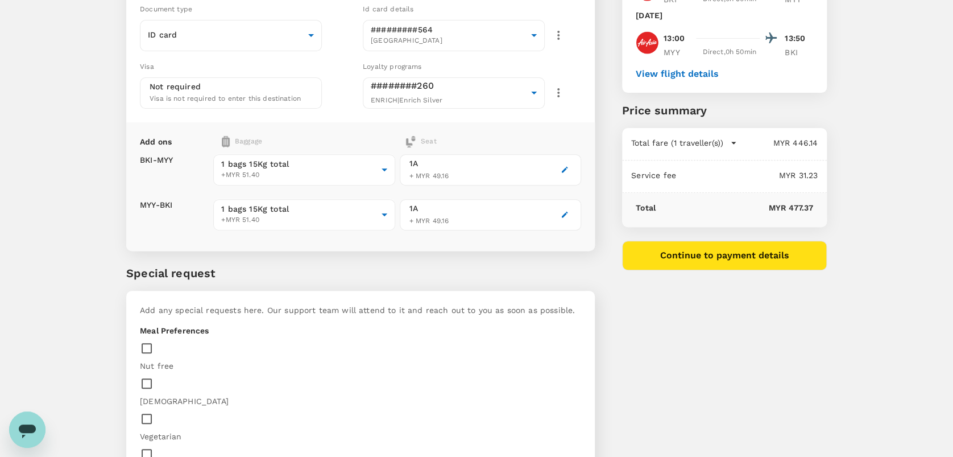
scroll to position [244, 0]
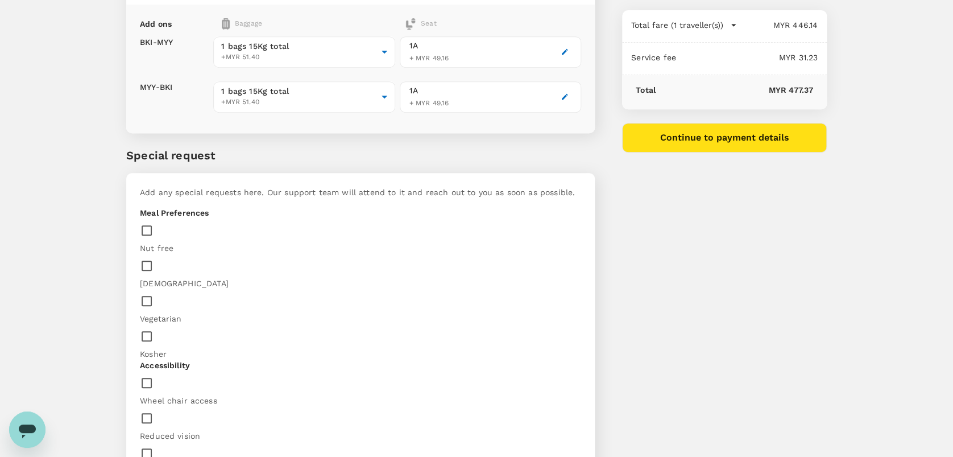
paste textarea "Grilled Peri Chicken with Jollof Rice"
type textarea "Grilled Peri Chicken with Jollof Rice"
click at [159, 254] on input "checkbox" at bounding box center [149, 266] width 19 height 24
checkbox input "true"
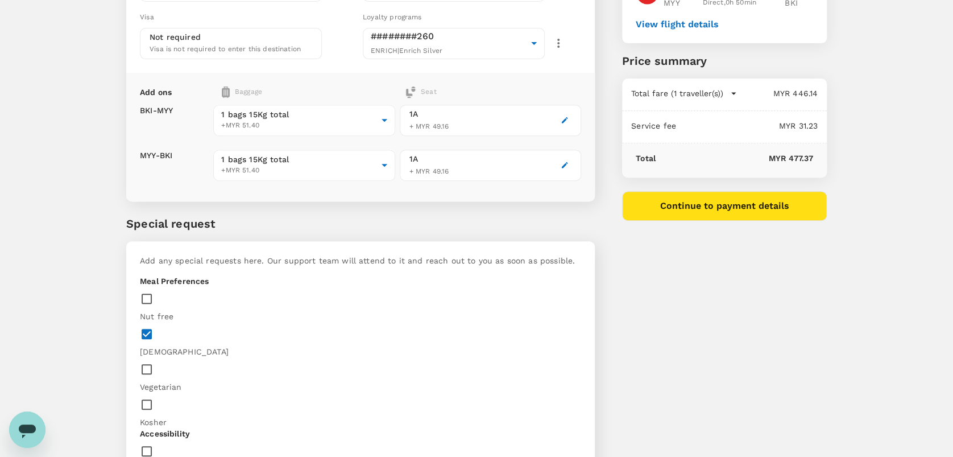
scroll to position [92, 0]
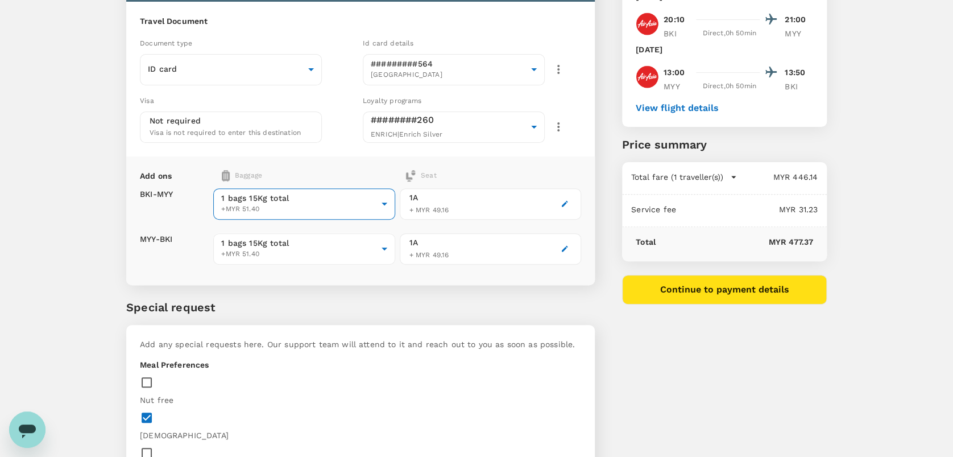
click at [318, 197] on body "Back to flight results Flight review Traveller(s) Traveller 1 : DM DZARINA MICH…" at bounding box center [476, 350] width 953 height 884
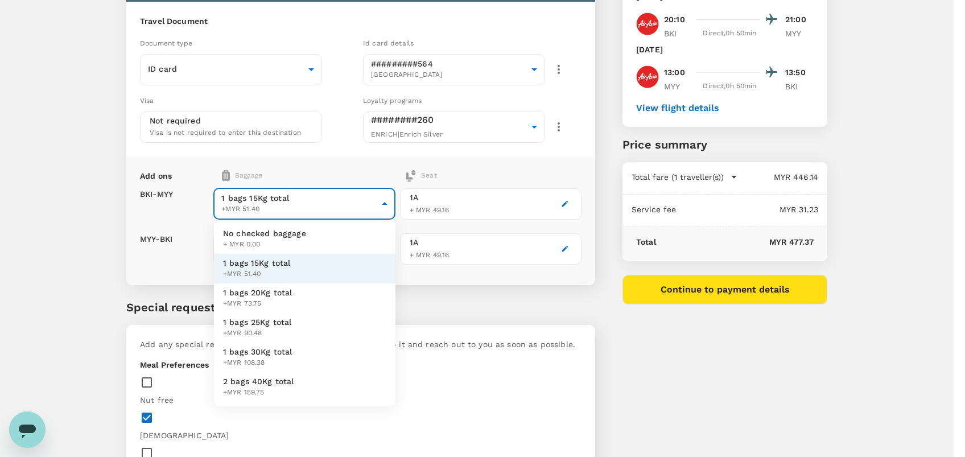
drag, startPoint x: 269, startPoint y: 300, endPoint x: 272, endPoint y: 279, distance: 21.9
click at [269, 297] on div "1 bags 20Kg total +MYR 73.75" at bounding box center [257, 298] width 69 height 23
type input "2 - 73.75"
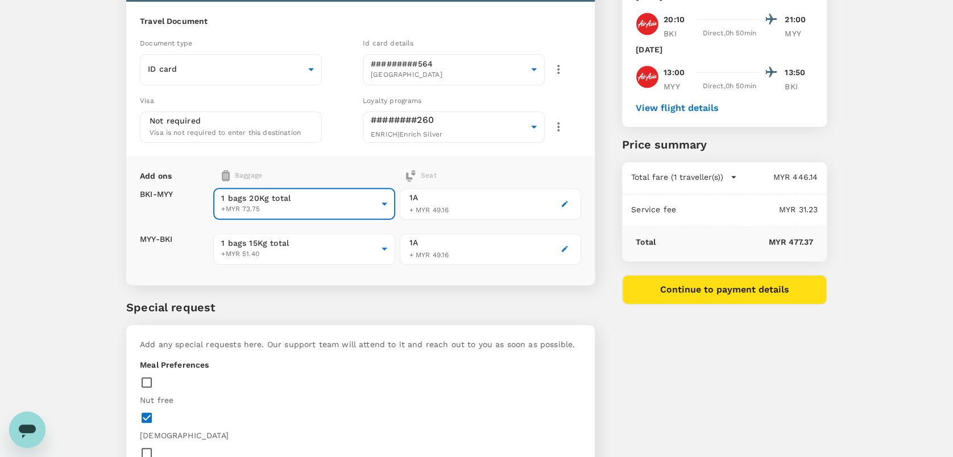
click at [282, 228] on div "1 bags 15Kg total +MYR 51.40 1 - 51.4 ​" at bounding box center [303, 248] width 181 height 45
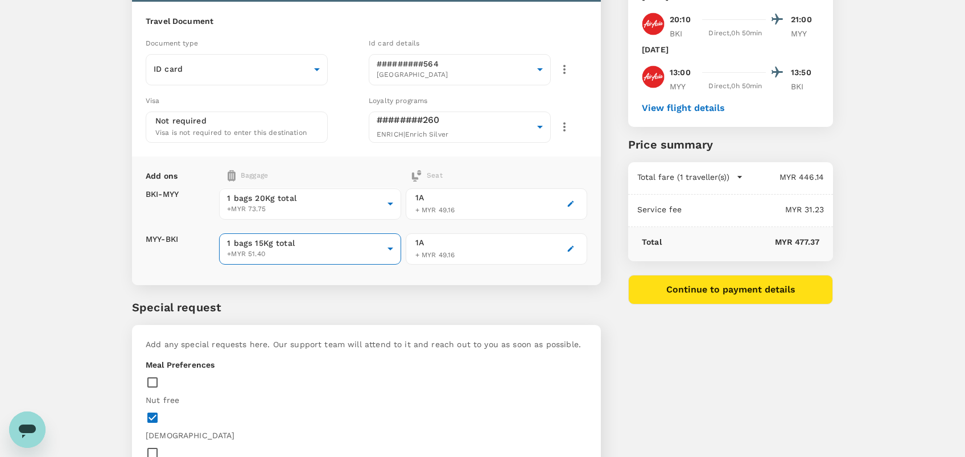
click at [280, 246] on body "Back to flight results Flight review Traveller(s) Traveller 1 : DM DZARINA MICH…" at bounding box center [482, 350] width 965 height 884
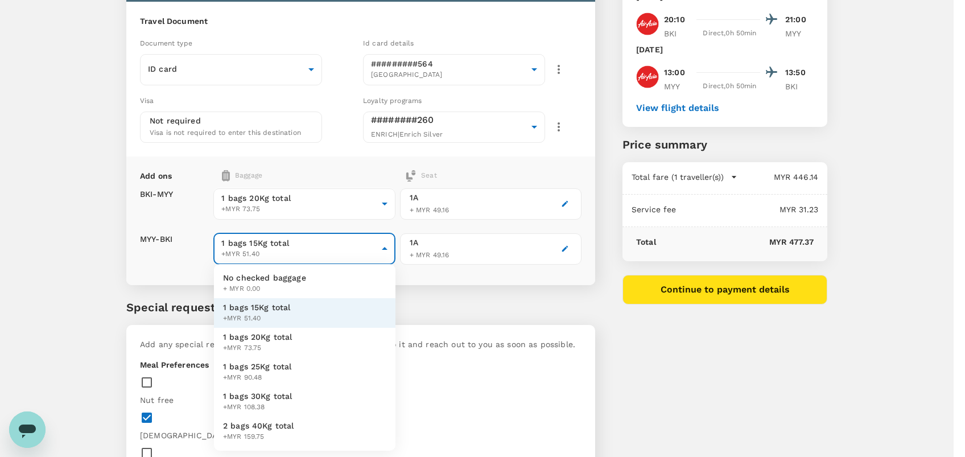
click at [282, 332] on span "1 bags 20Kg total" at bounding box center [257, 336] width 69 height 11
type input "2 - 73.75"
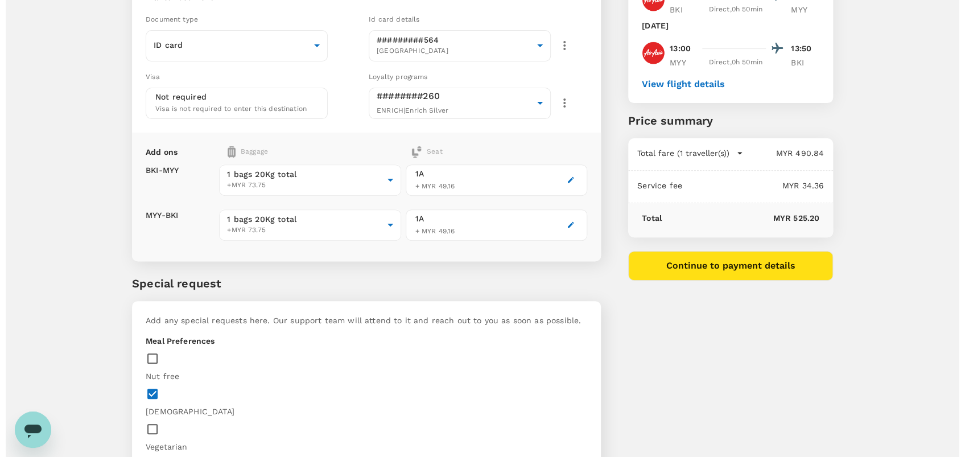
scroll to position [0, 0]
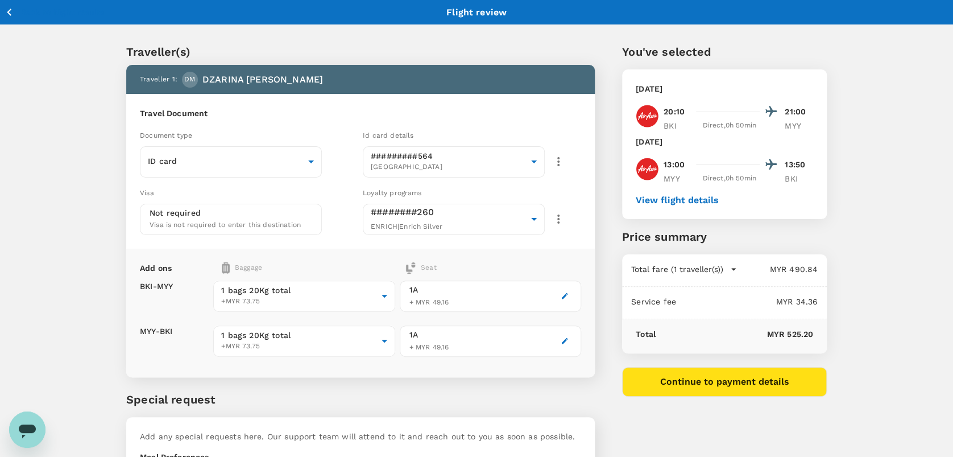
click at [683, 390] on button "Continue to payment details" at bounding box center [724, 382] width 205 height 30
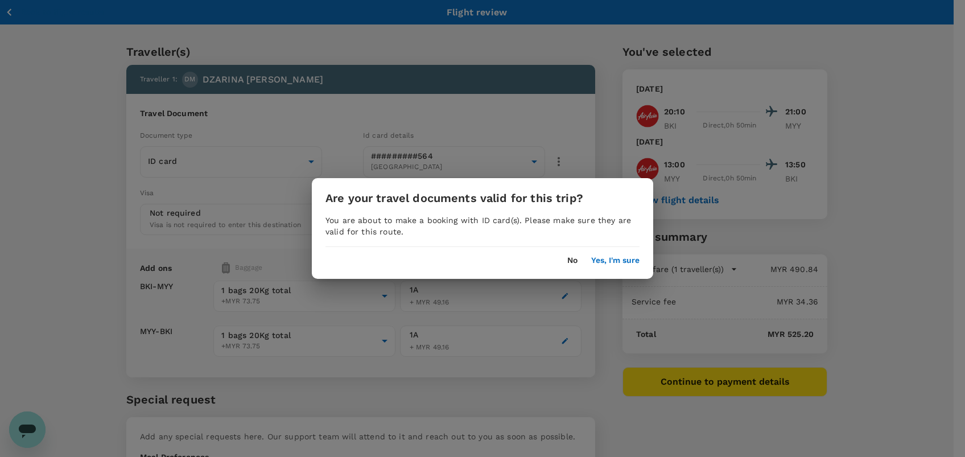
click at [613, 259] on button "Yes, I'm sure" at bounding box center [615, 260] width 48 height 9
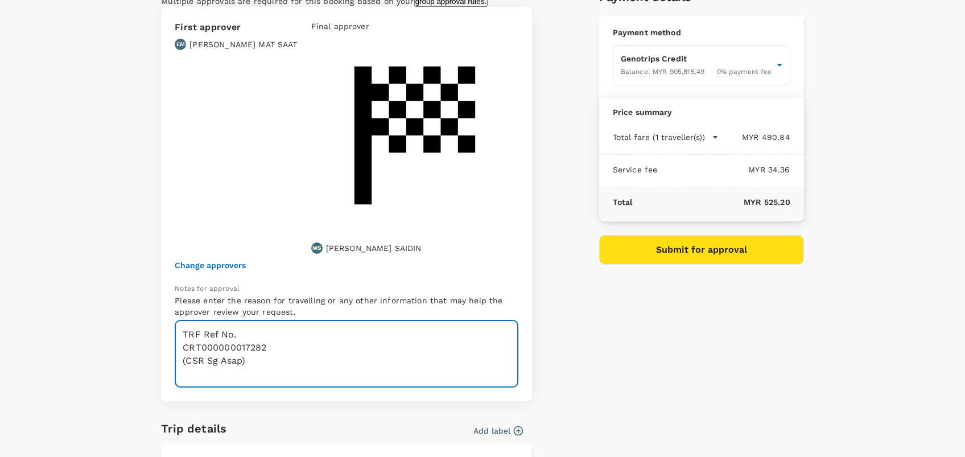
scroll to position [14, 0]
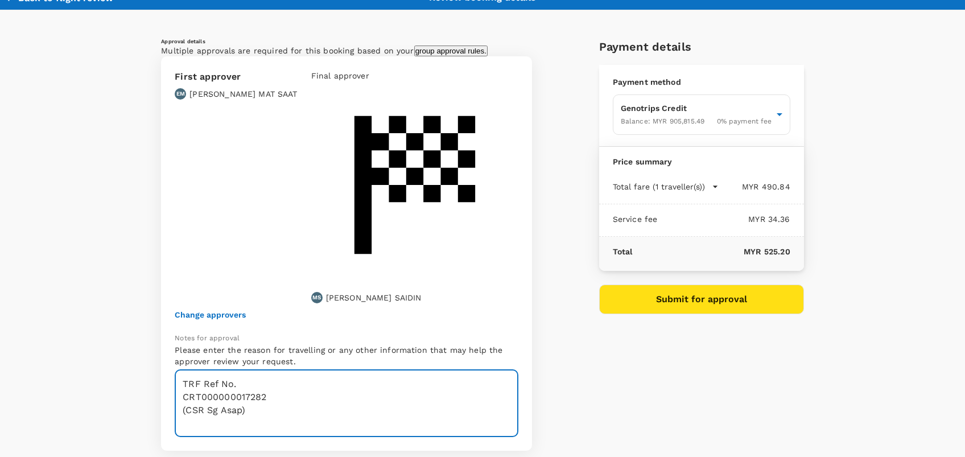
type textarea "TRF Ref No. CRT000000017282 (CSR Sg Asap)"
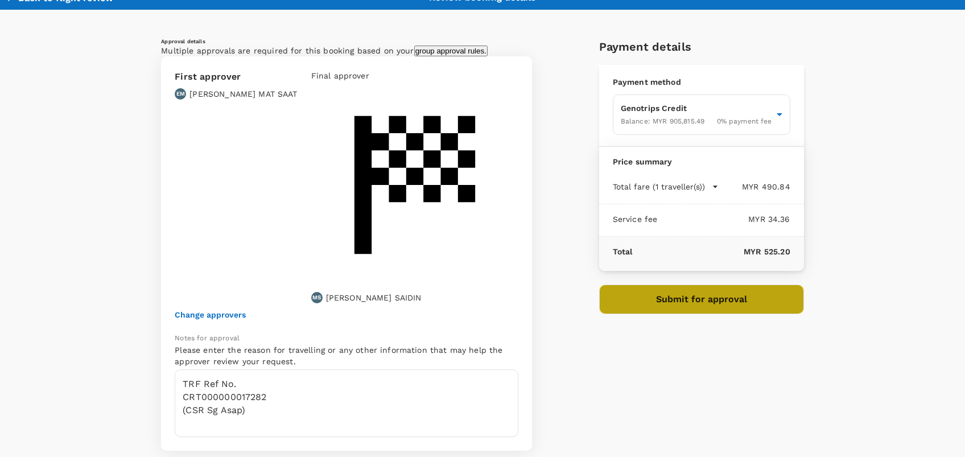
click at [691, 303] on button "Submit for approval" at bounding box center [701, 299] width 205 height 30
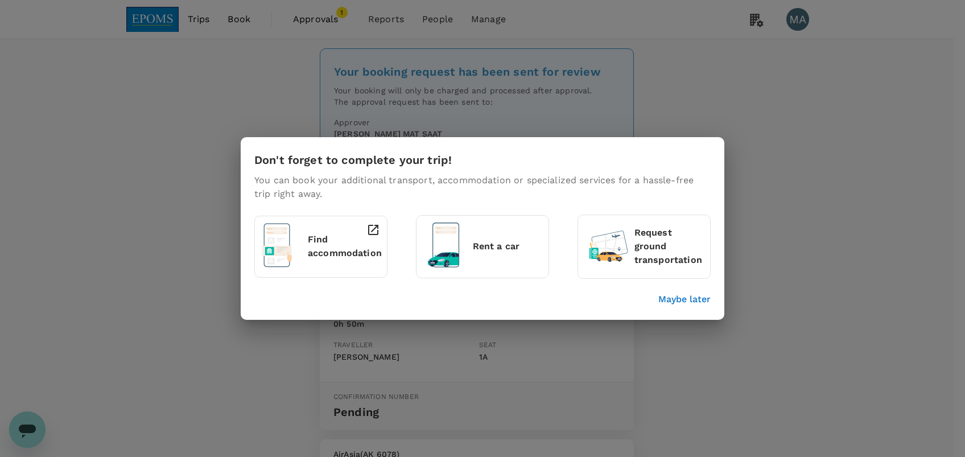
click at [686, 302] on p "Maybe later" at bounding box center [684, 299] width 52 height 14
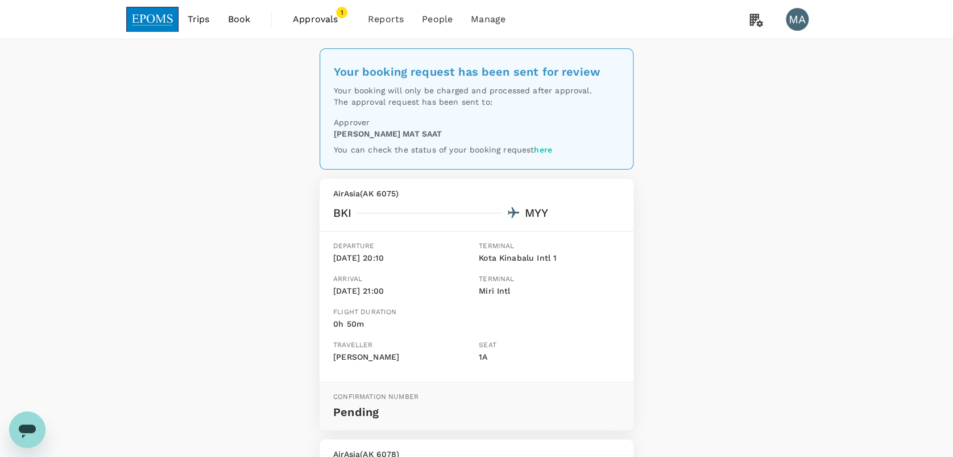
click at [246, 23] on span "Book" at bounding box center [239, 20] width 23 height 14
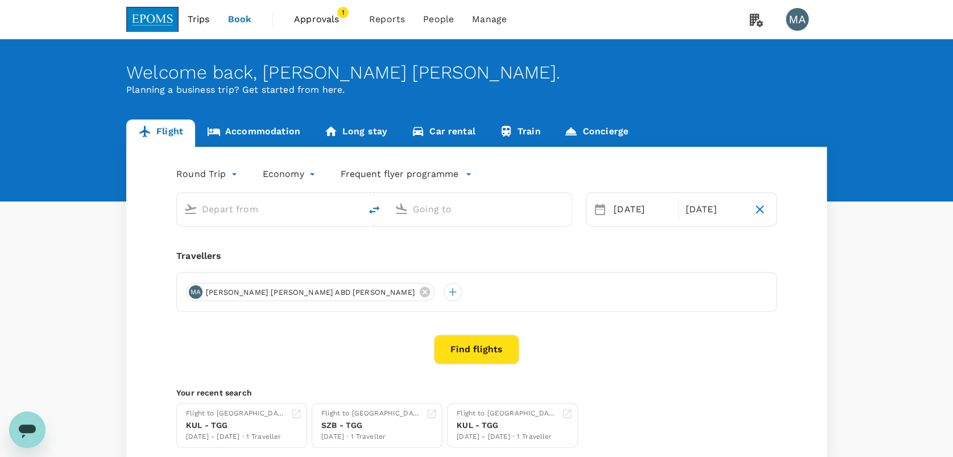
type input "Kota Kinabalu Intl (BKI)"
type input "Miri Intl (MYY)"
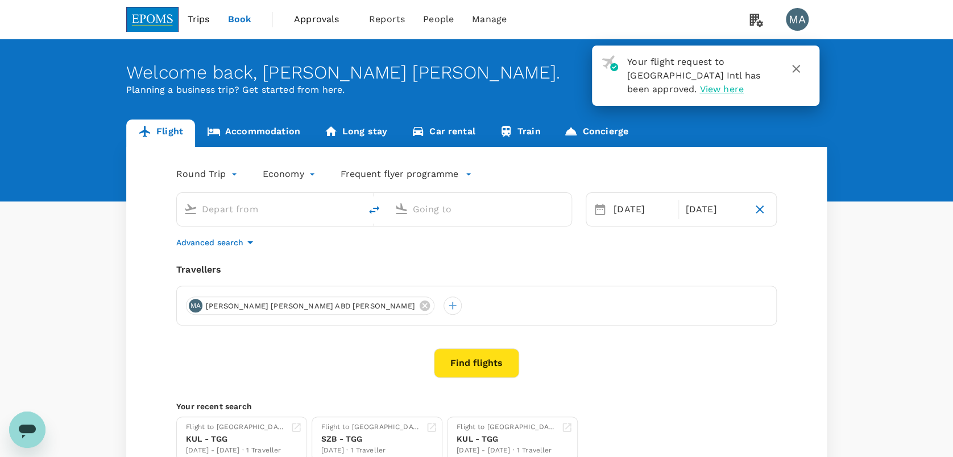
type input "Kota Kinabalu Intl (BKI)"
type input "Miri Intl (MYY)"
click at [259, 134] on link "Accommodation" at bounding box center [253, 132] width 117 height 27
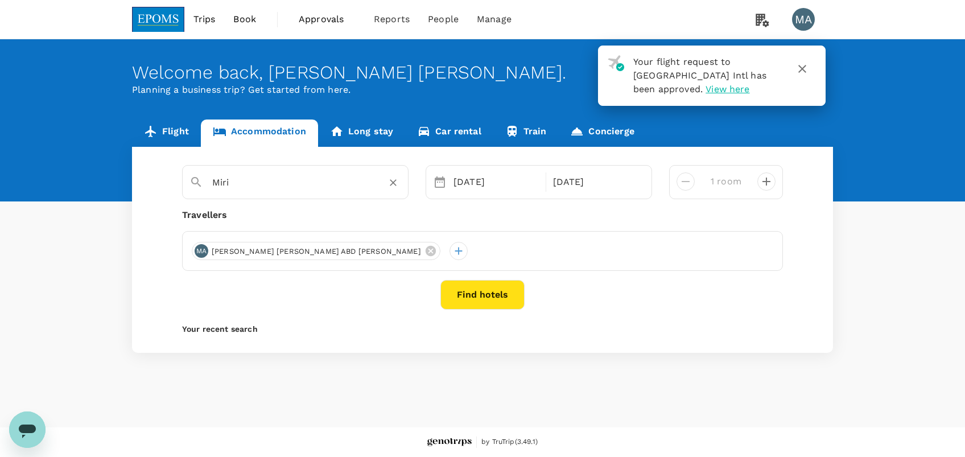
type input "[GEOGRAPHIC_DATA]"
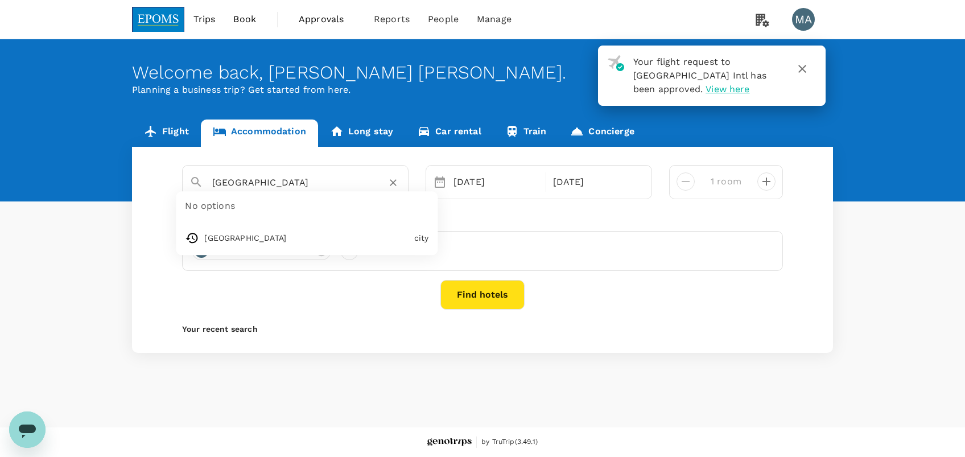
click at [336, 188] on input "[GEOGRAPHIC_DATA]" at bounding box center [290, 183] width 157 height 18
paste input "Permaisuri Imperial, Miri"
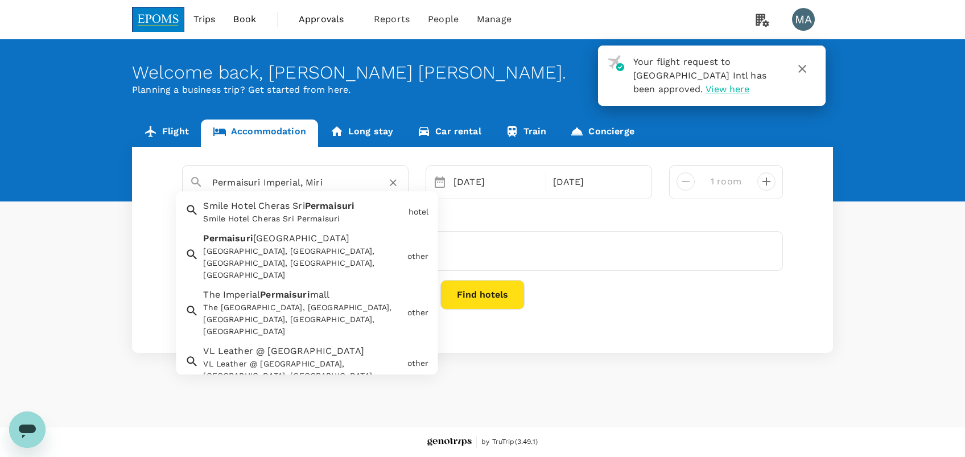
click at [331, 244] on div "Permaisuri [GEOGRAPHIC_DATA] [GEOGRAPHIC_DATA], [GEOGRAPHIC_DATA], [GEOGRAPHIC_…" at bounding box center [301, 255] width 204 height 54
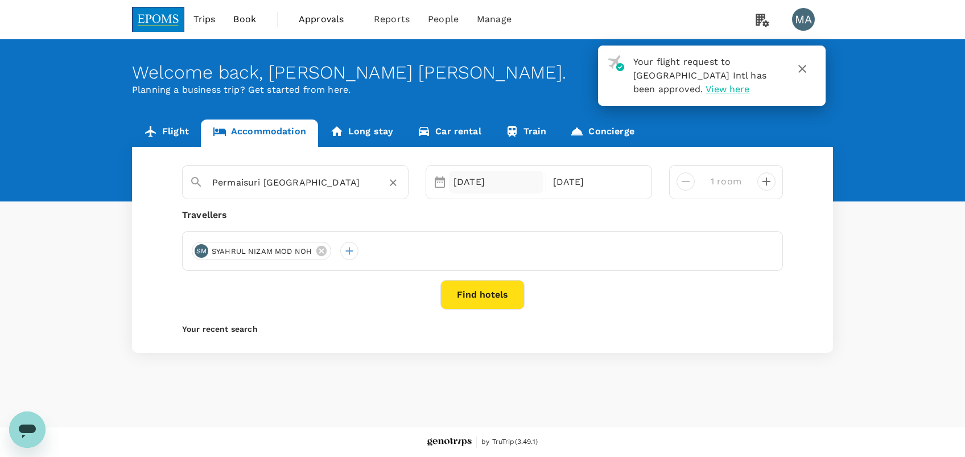
type input "Permaisuri [GEOGRAPHIC_DATA]"
click at [487, 184] on div "[DATE]" at bounding box center [496, 182] width 94 height 23
click at [472, 184] on div "[DATE]" at bounding box center [496, 182] width 94 height 23
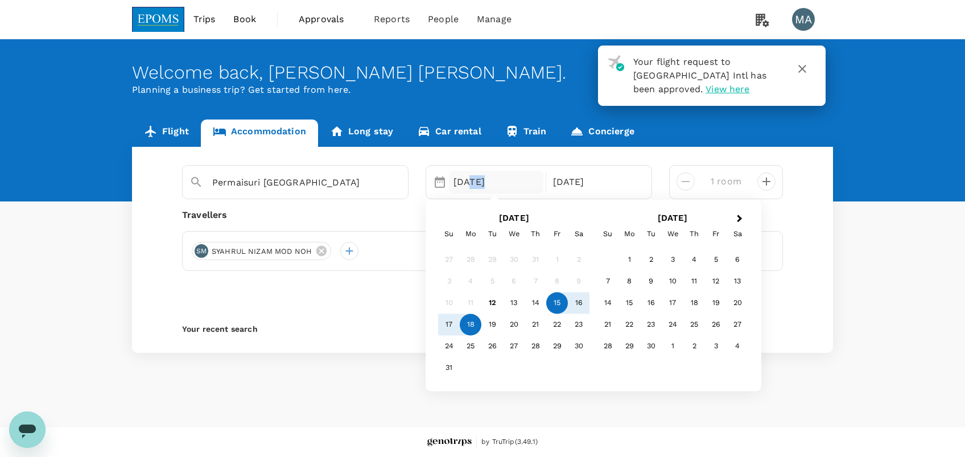
click at [472, 184] on div "[DATE]" at bounding box center [496, 182] width 94 height 23
click at [544, 324] on div "21" at bounding box center [536, 324] width 22 height 22
click at [555, 184] on p "Check-out" at bounding box center [595, 182] width 85 height 14
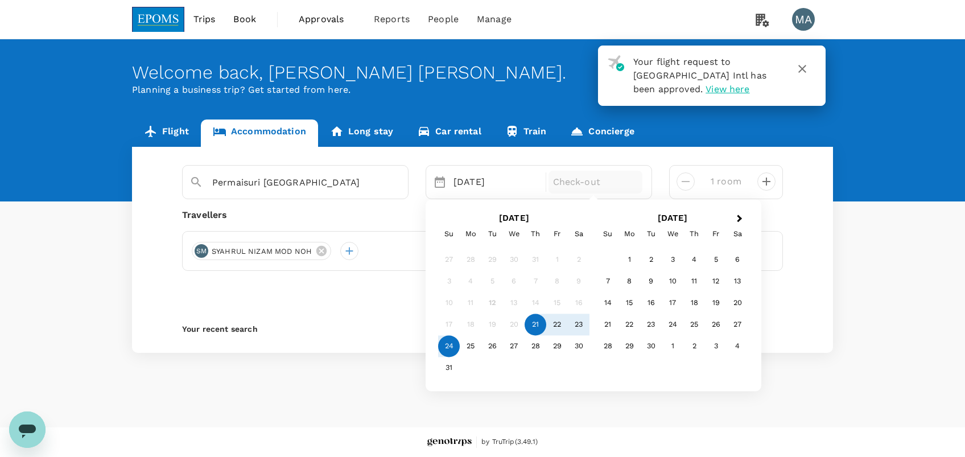
click at [440, 350] on div "24" at bounding box center [449, 346] width 22 height 22
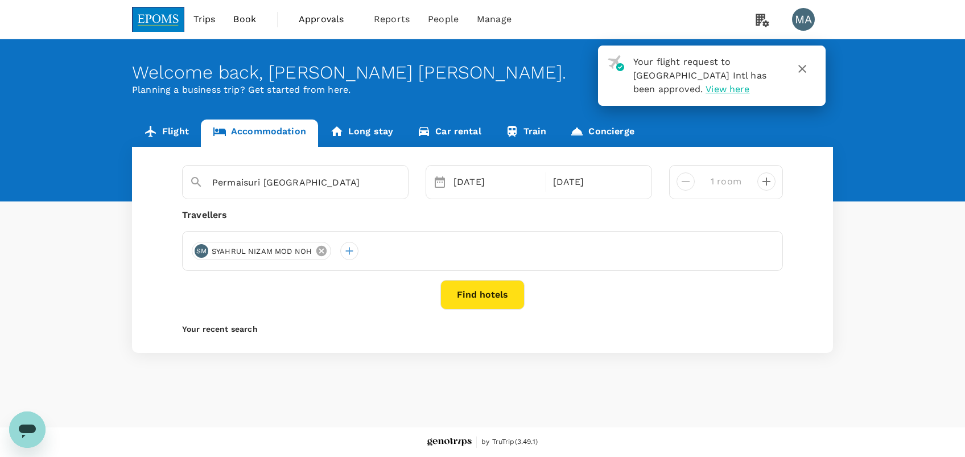
click at [321, 252] on icon at bounding box center [321, 251] width 10 height 10
click at [200, 251] on div at bounding box center [201, 251] width 18 height 18
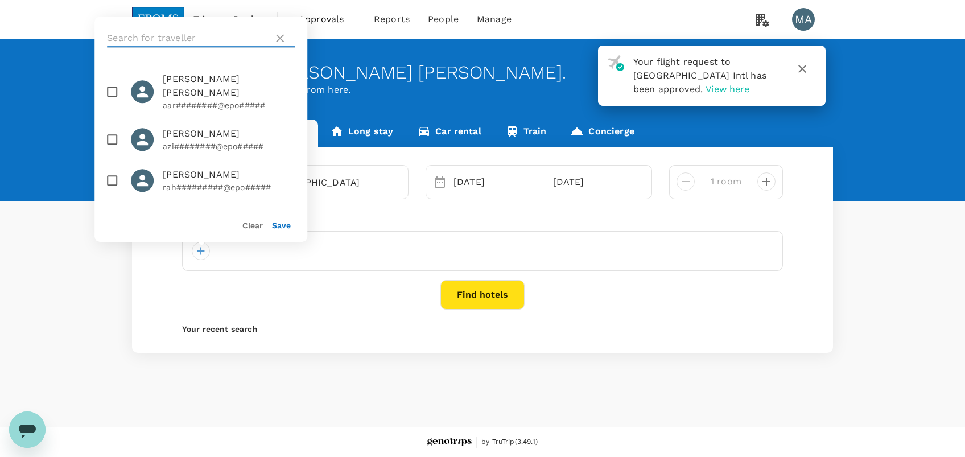
click at [173, 35] on input "text" at bounding box center [188, 38] width 162 height 18
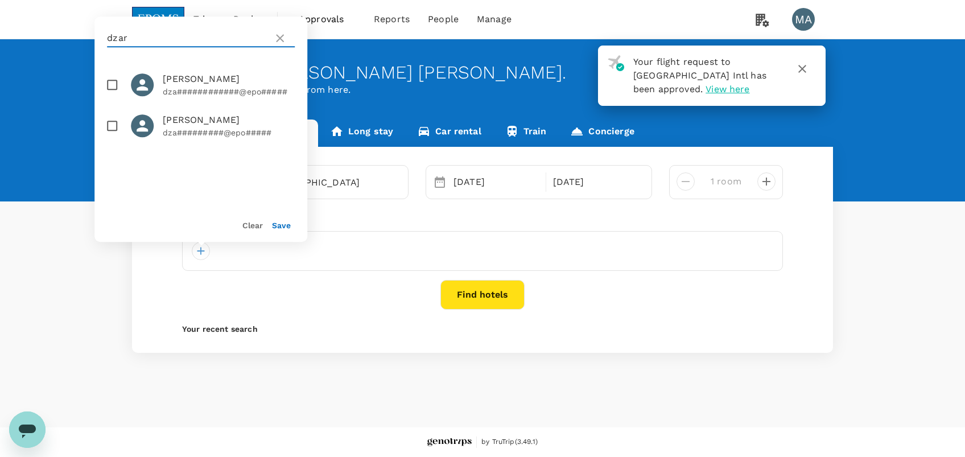
type input "dzar"
click at [114, 92] on input "checkbox" at bounding box center [112, 85] width 24 height 24
checkbox input "true"
click at [274, 227] on button "Save" at bounding box center [281, 225] width 19 height 9
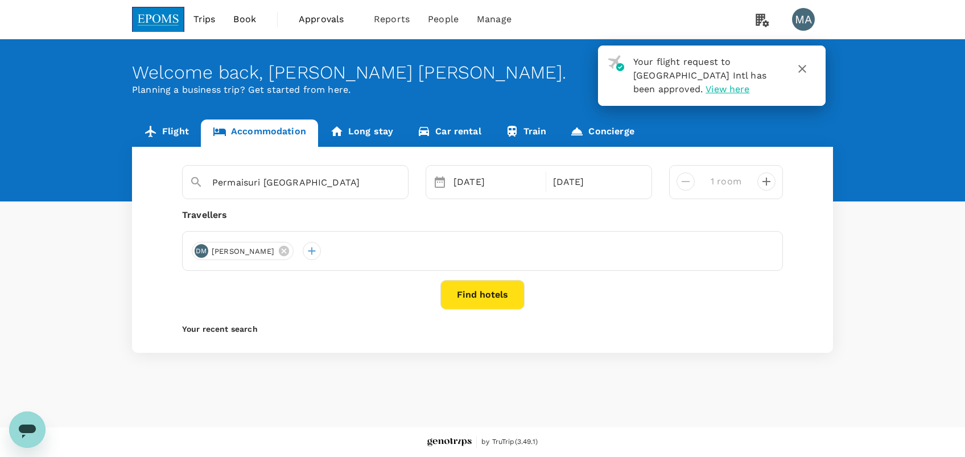
click at [473, 297] on button "Find hotels" at bounding box center [482, 295] width 84 height 30
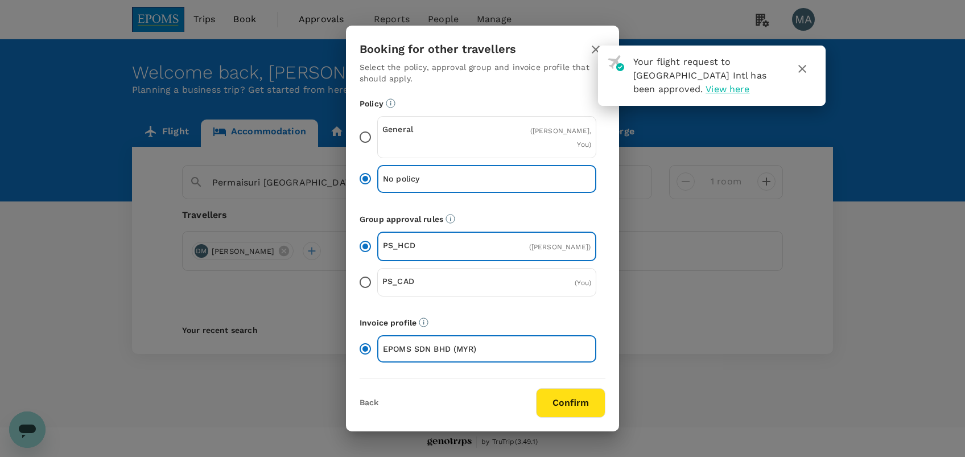
click at [804, 63] on icon "button" at bounding box center [802, 69] width 14 height 14
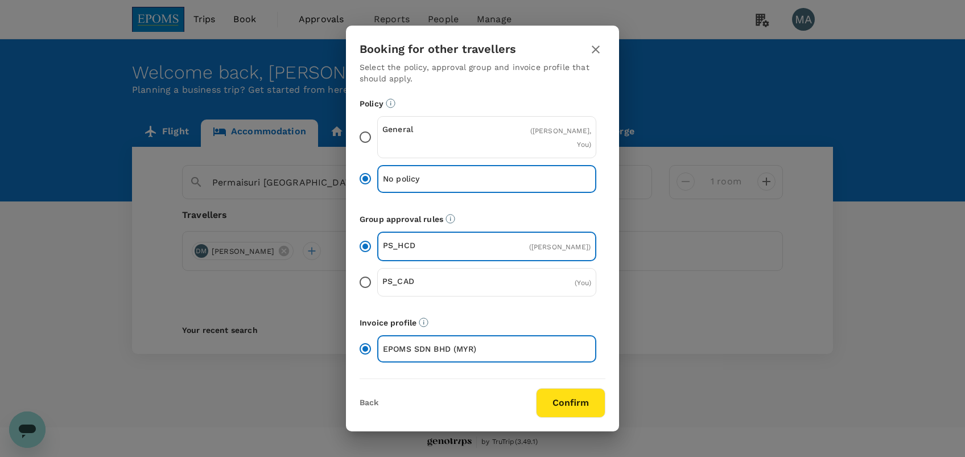
click at [364, 135] on input "General ( [PERSON_NAME], You )" at bounding box center [365, 137] width 24 height 24
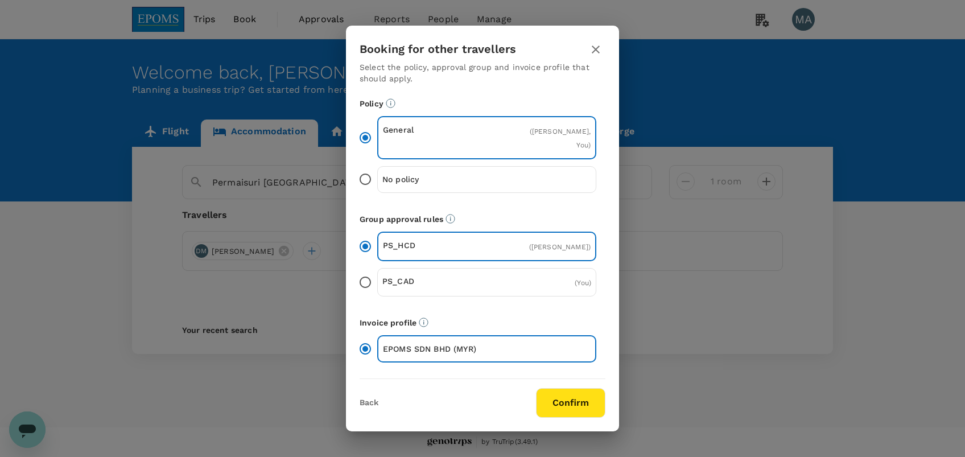
click at [563, 404] on button "Confirm" at bounding box center [570, 403] width 69 height 30
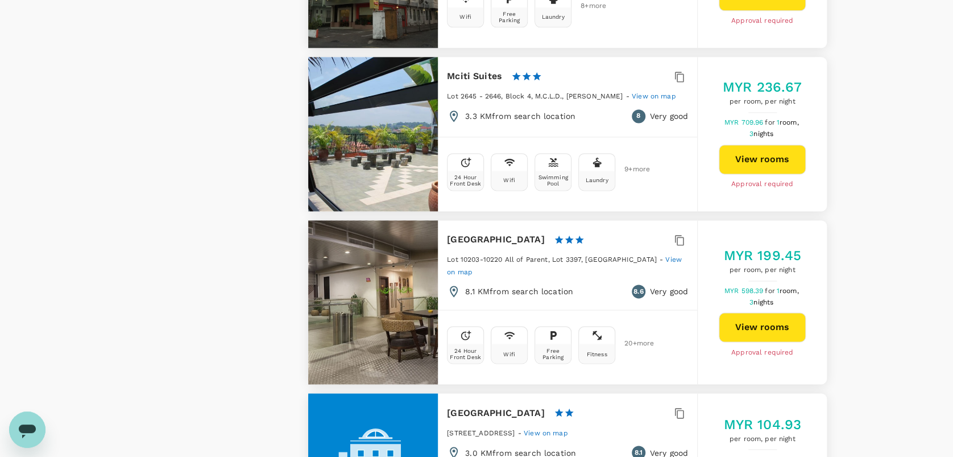
scroll to position [3110, 0]
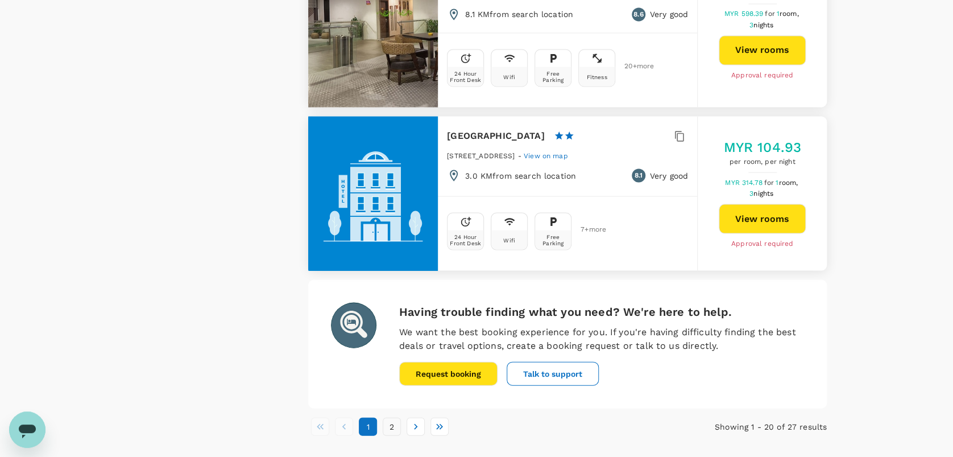
click at [391, 417] on button "2" at bounding box center [392, 426] width 18 height 18
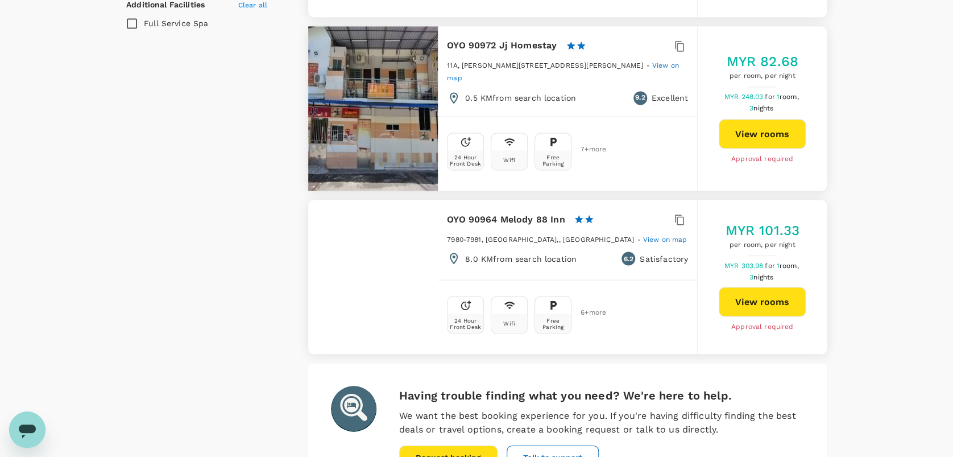
scroll to position [1037, 0]
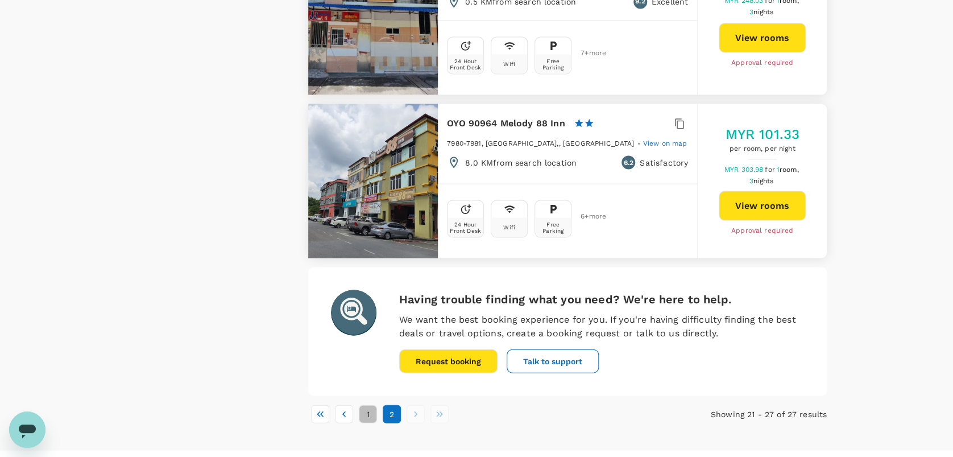
click at [370, 404] on button "1" at bounding box center [368, 413] width 18 height 18
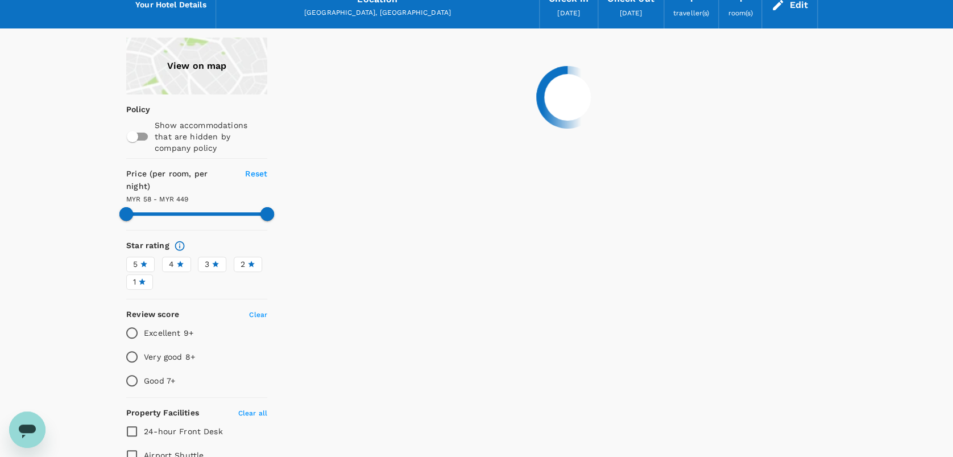
scroll to position [0, 0]
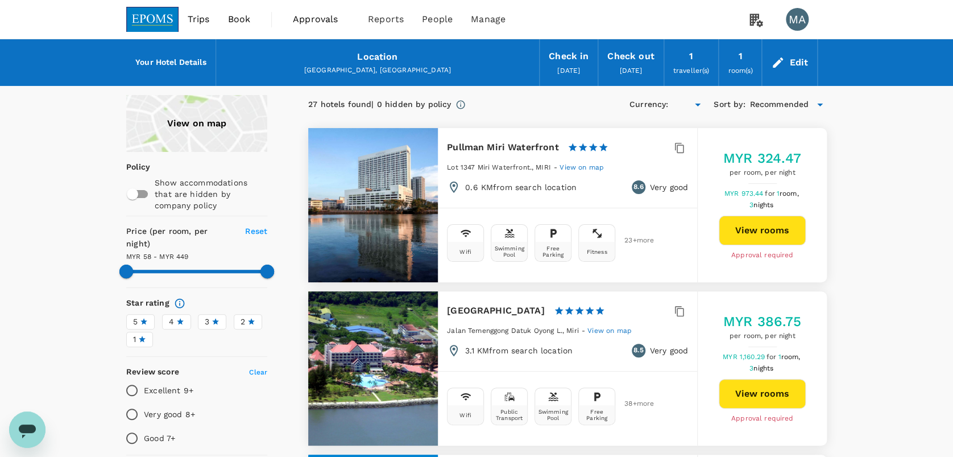
type input "448.19"
type input "MYR"
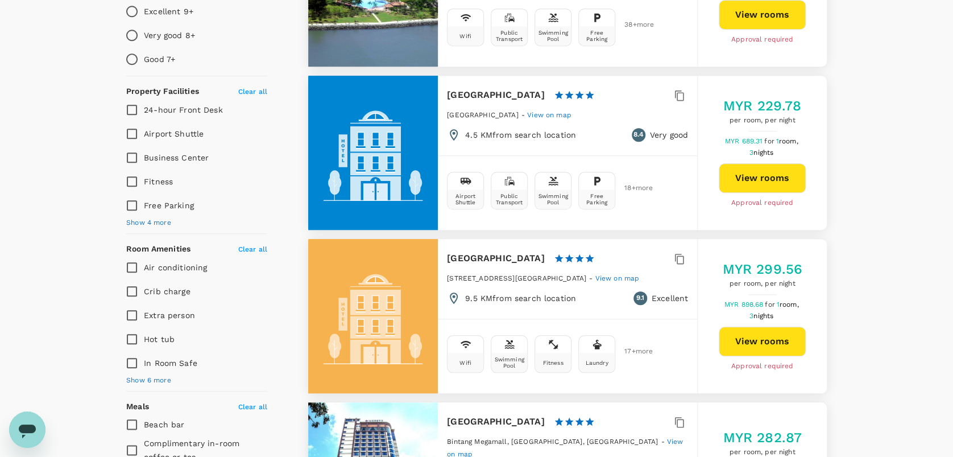
scroll to position [531, 0]
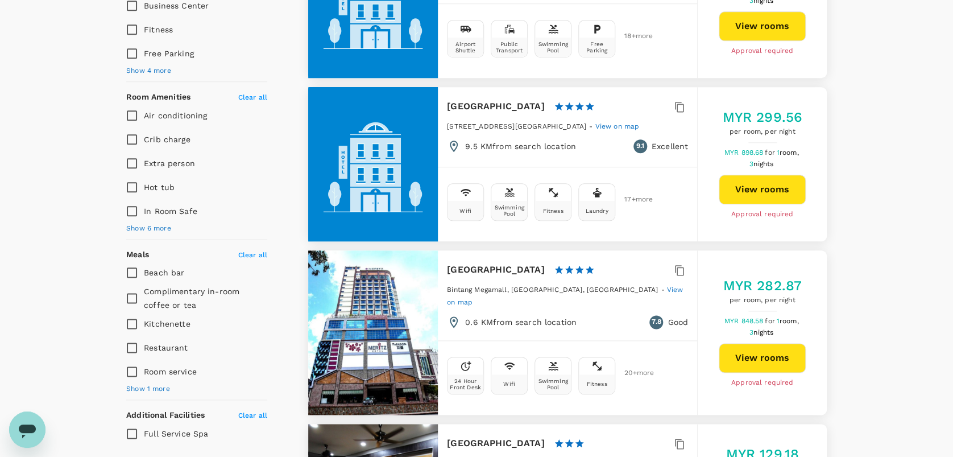
type input "448.19"
